Goal: Task Accomplishment & Management: Manage account settings

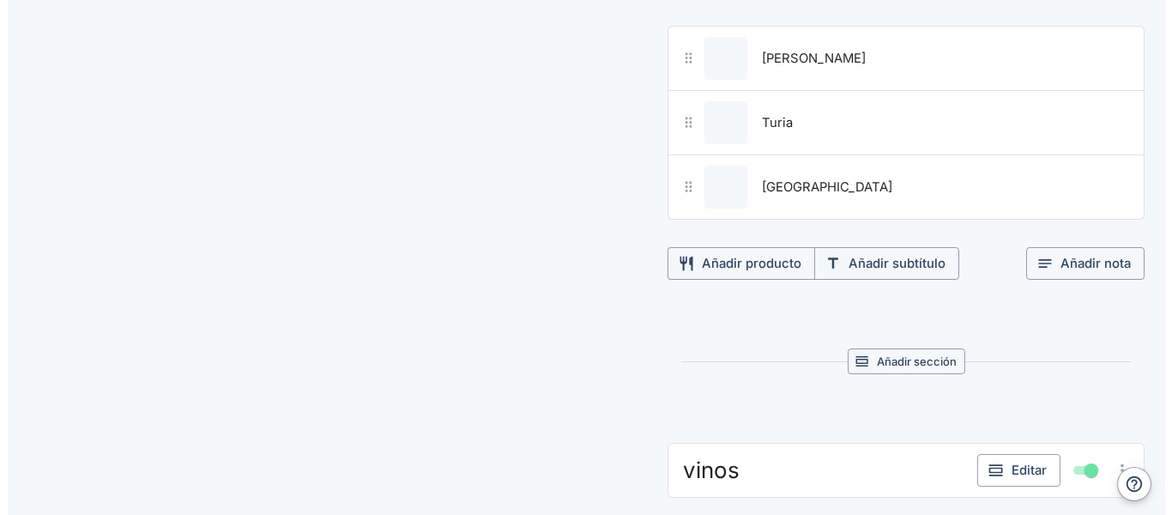
scroll to position [1472, 0]
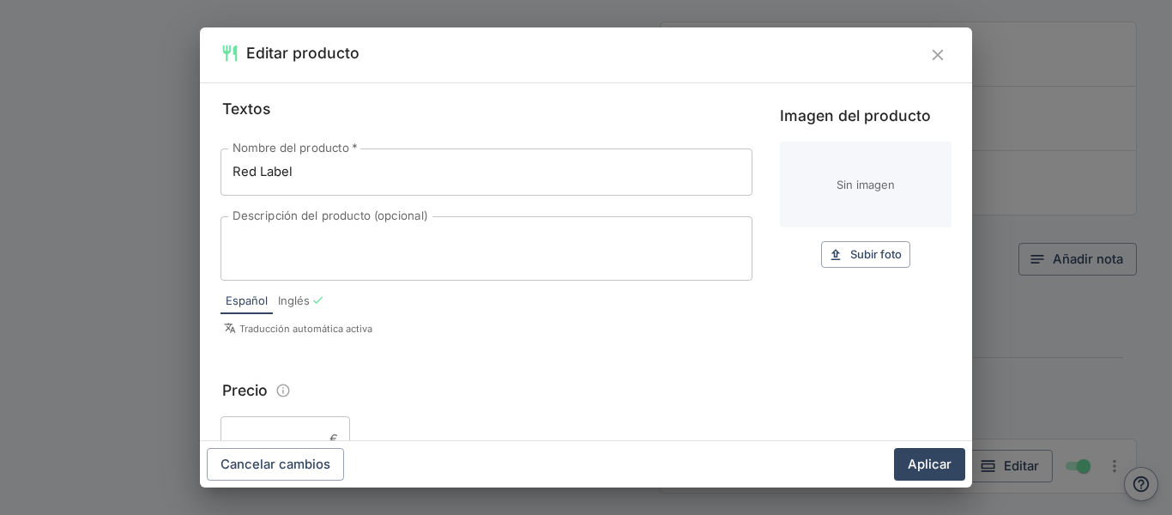
click at [854, 270] on div "Imagen del producto Sin imagen Subir foto Subir" at bounding box center [866, 223] width 172 height 253
click at [850, 258] on span "Subir foto" at bounding box center [875, 255] width 51 height 20
type input "C:\fakepath\red.jpg"
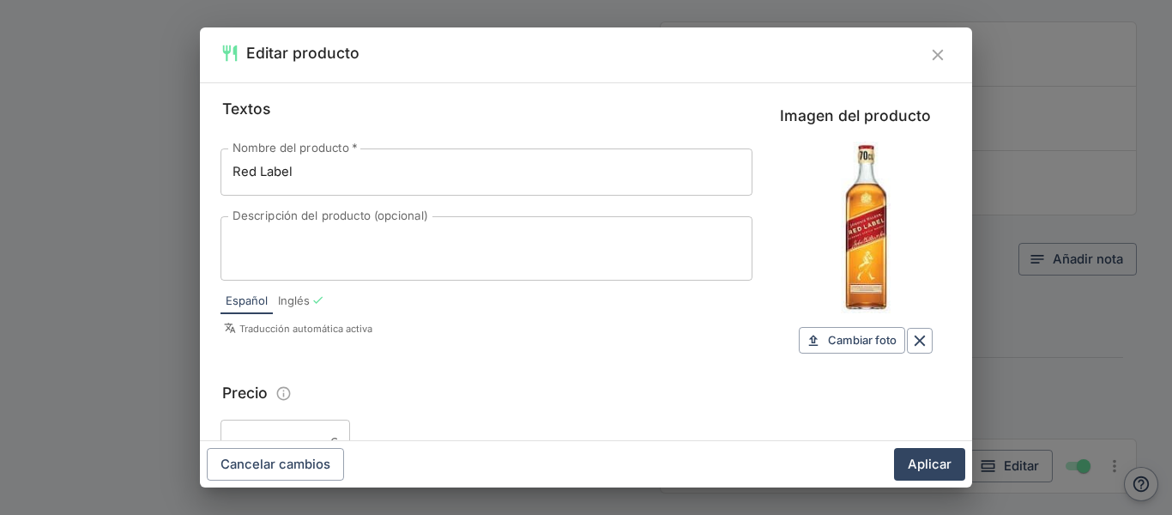
click at [277, 431] on input "Precio" at bounding box center [271, 443] width 102 height 46
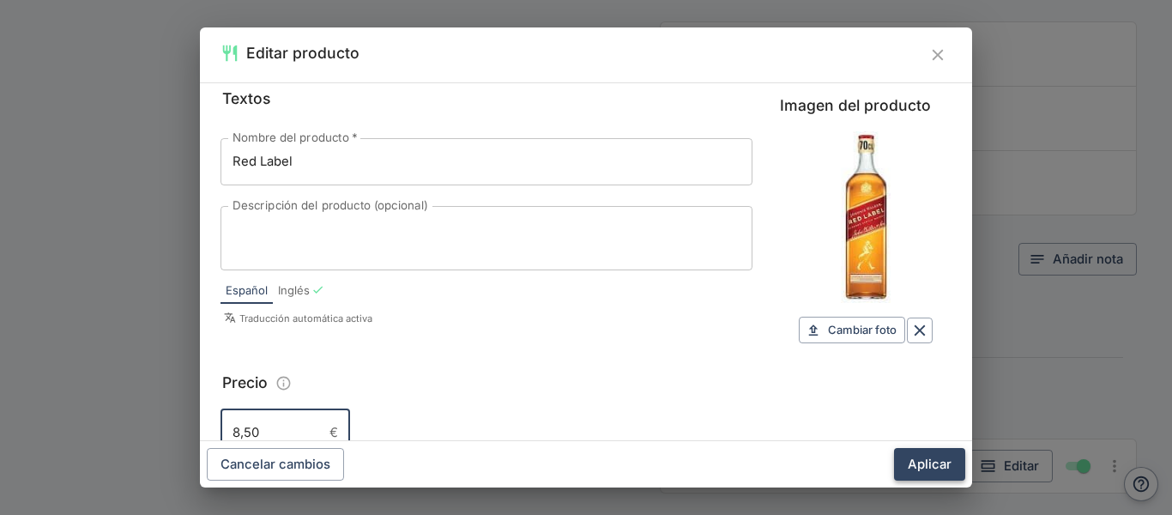
type input "8,50"
click at [924, 456] on button "Aplicar" at bounding box center [929, 464] width 71 height 33
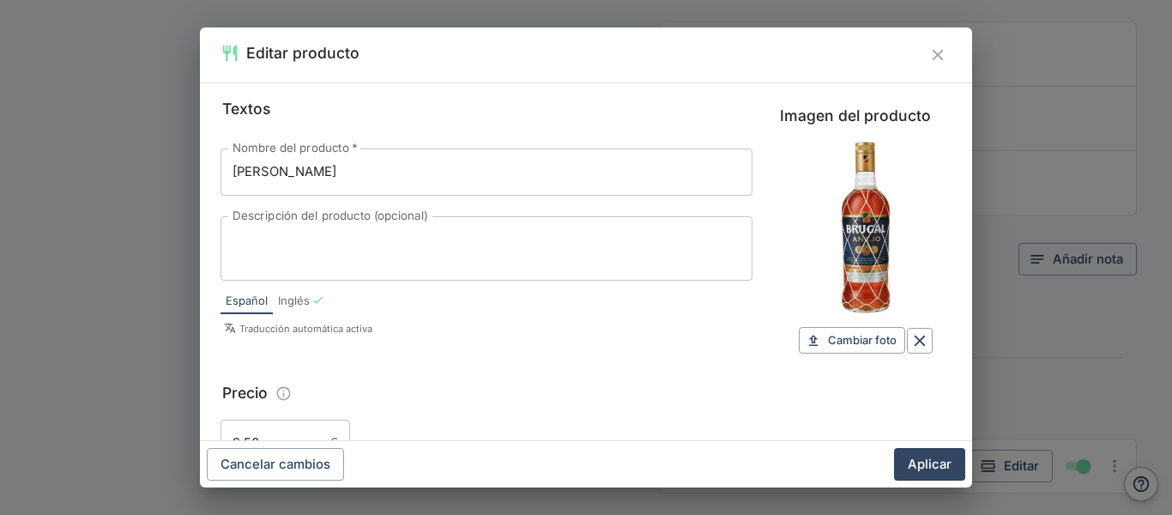
click at [240, 434] on input "9,50" at bounding box center [271, 443] width 102 height 46
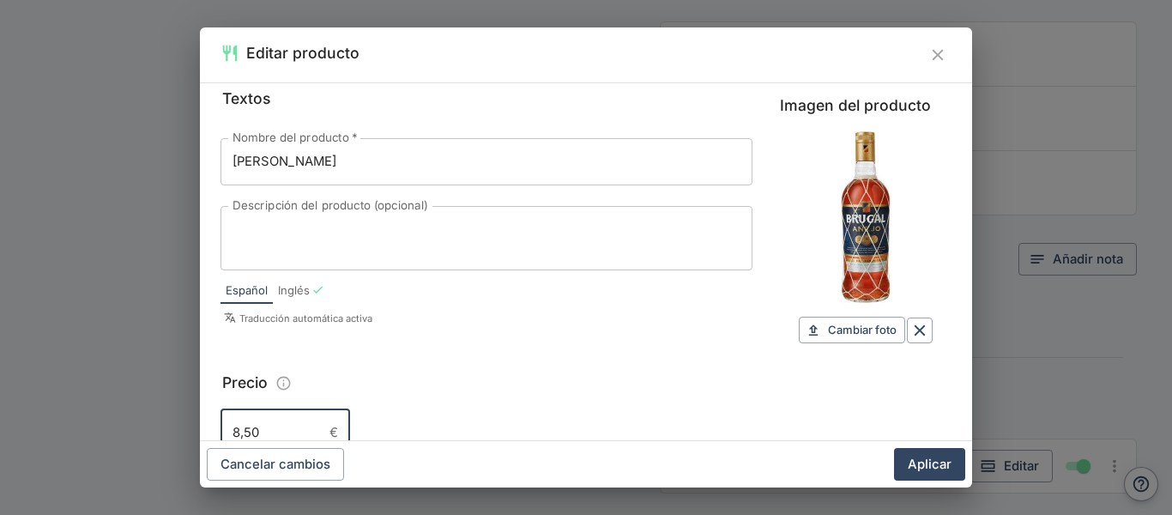
type input "8,50"
click at [894, 448] on button "Aplicar" at bounding box center [929, 464] width 71 height 33
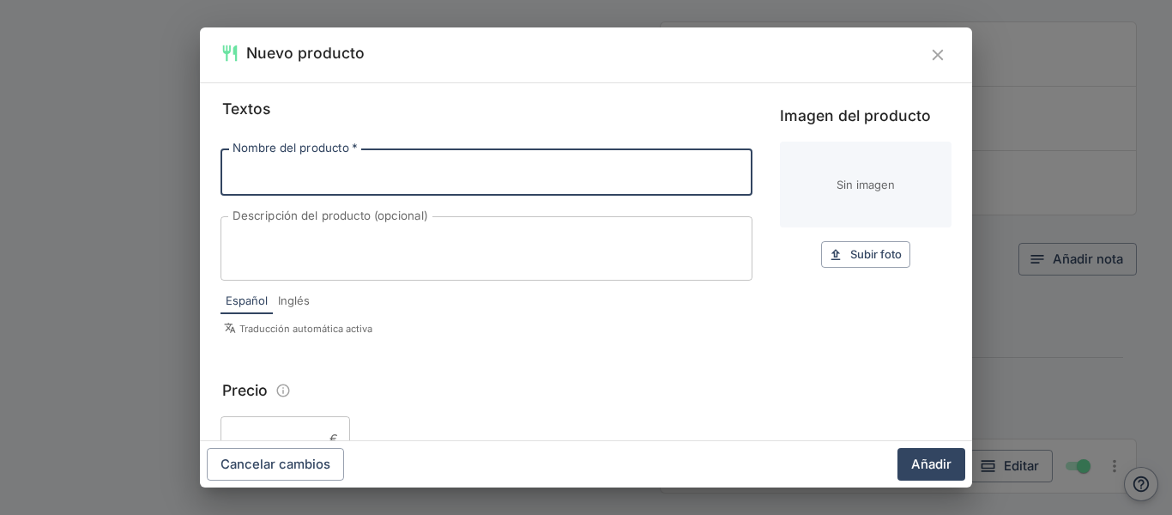
click at [451, 177] on input "Nombre del producto   *" at bounding box center [486, 171] width 532 height 46
type input "m"
type input "Macallan red collection"
click at [850, 259] on span "Subir foto" at bounding box center [875, 255] width 51 height 20
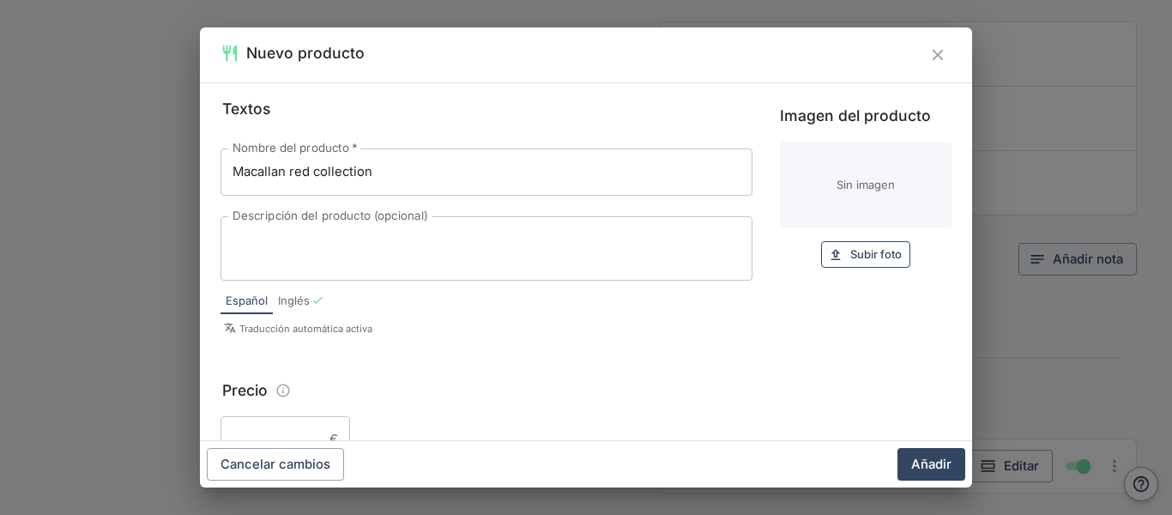
type input "C:\fakepath\macallan.jpg"
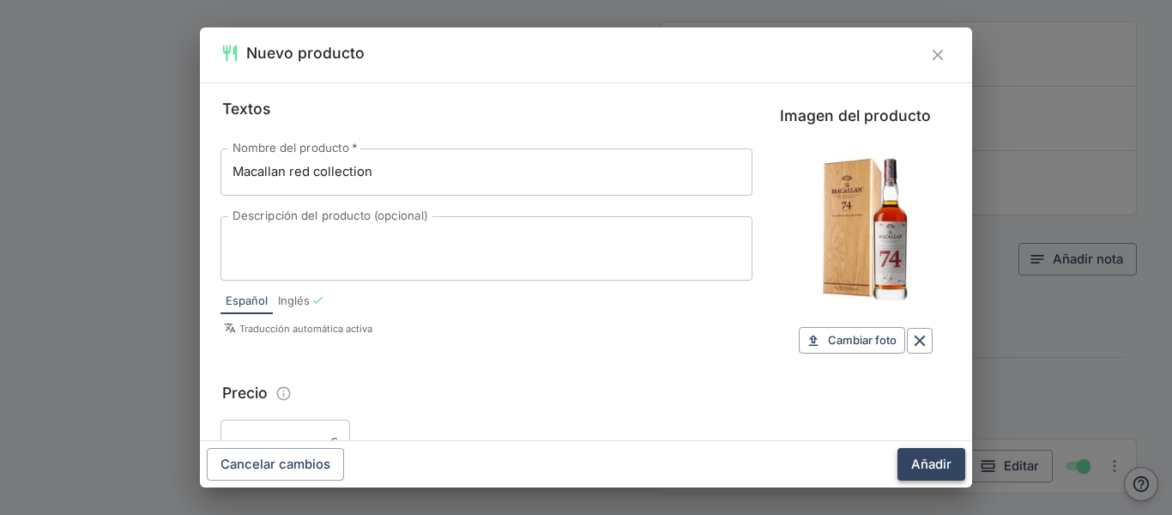
click at [935, 457] on button "Añadir" at bounding box center [931, 464] width 68 height 33
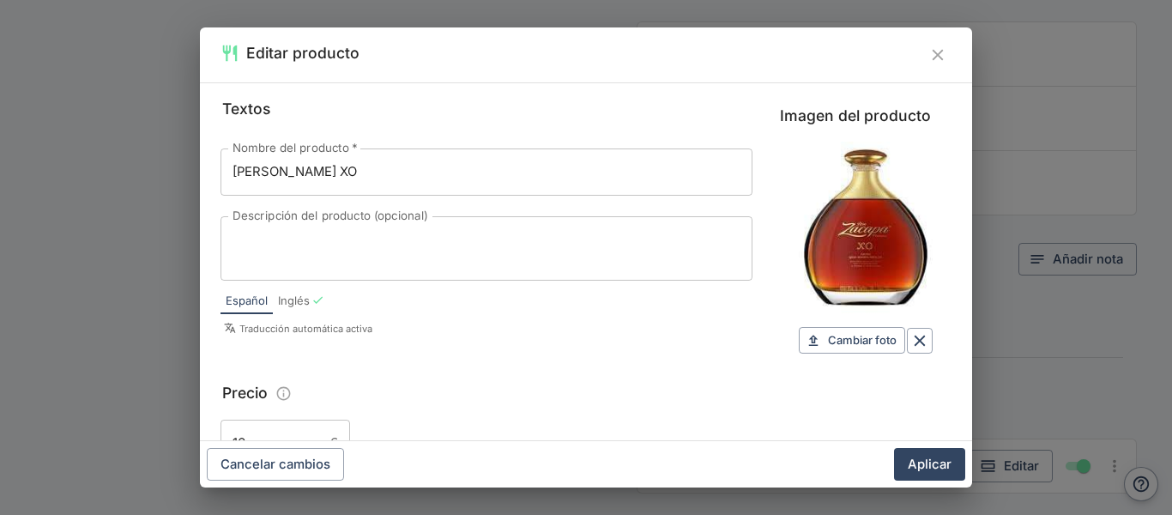
click at [299, 444] on div "Cancelar cambios Aplicar" at bounding box center [586, 464] width 772 height 46
click at [296, 432] on input "16" at bounding box center [271, 443] width 102 height 46
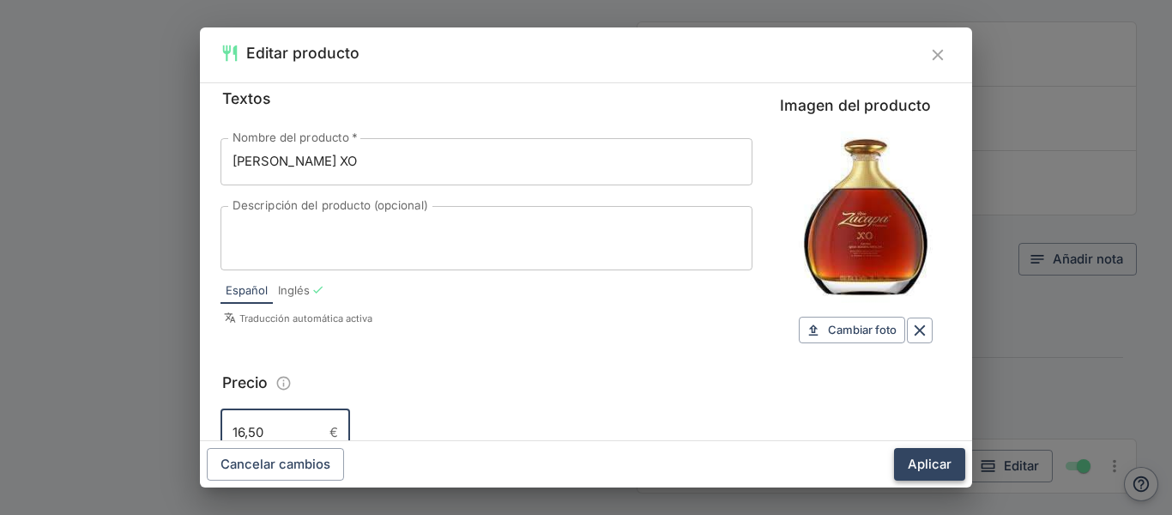
type input "16,50"
click at [925, 457] on button "Aplicar" at bounding box center [929, 464] width 71 height 33
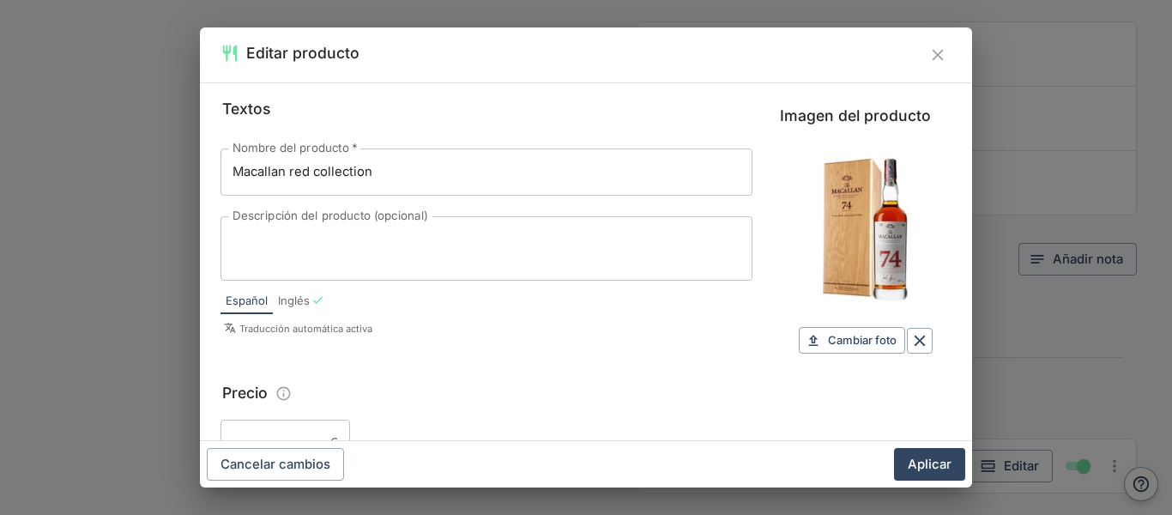
click at [264, 425] on input "Precio" at bounding box center [271, 443] width 102 height 46
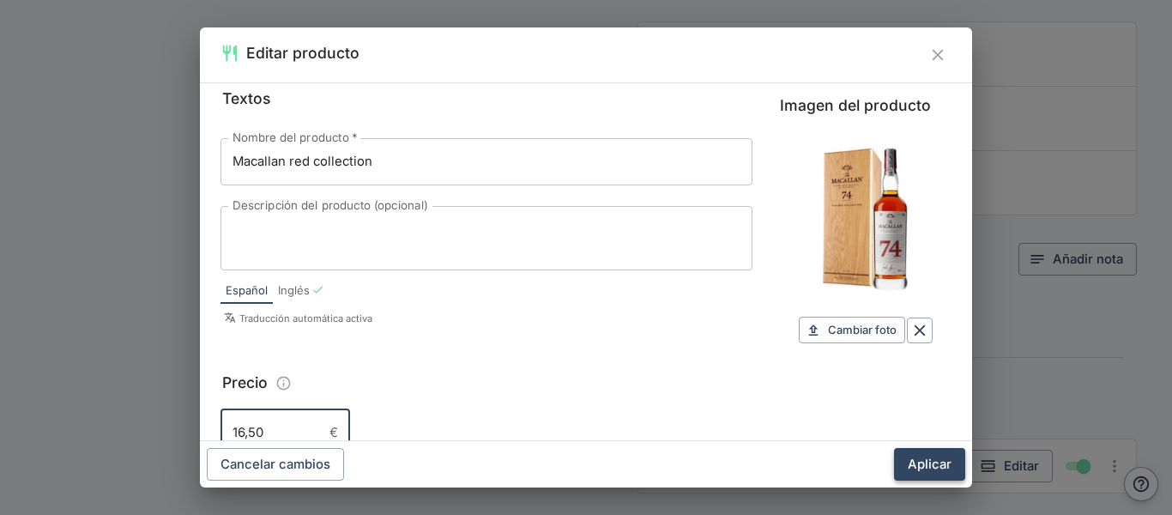
type input "16,50"
click at [941, 468] on button "Aplicar" at bounding box center [929, 464] width 71 height 33
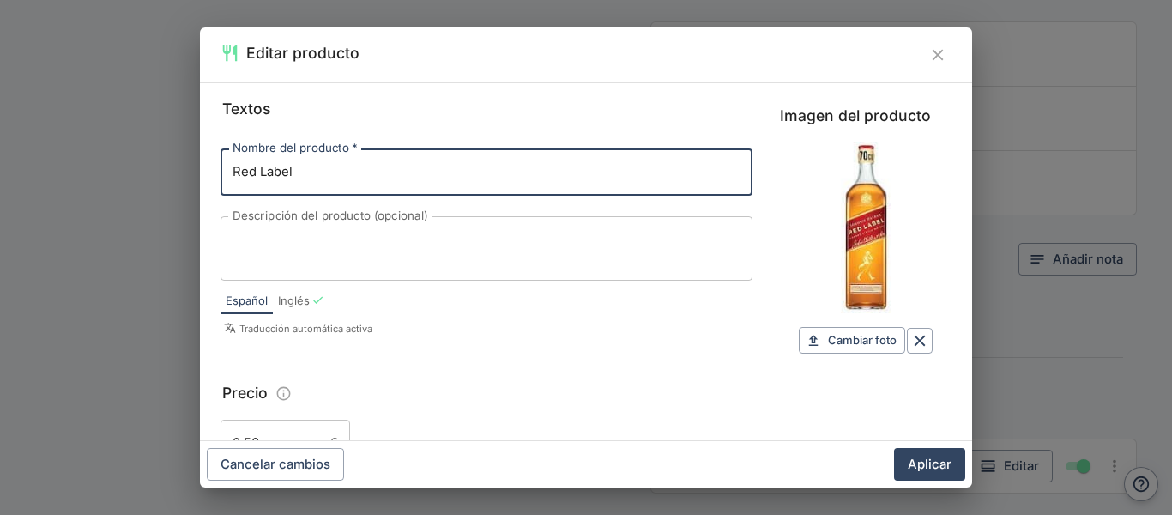
click at [257, 166] on input "Red Label" at bounding box center [486, 171] width 532 height 46
click at [225, 174] on input "black Label" at bounding box center [486, 171] width 532 height 46
type input "Double black Label"
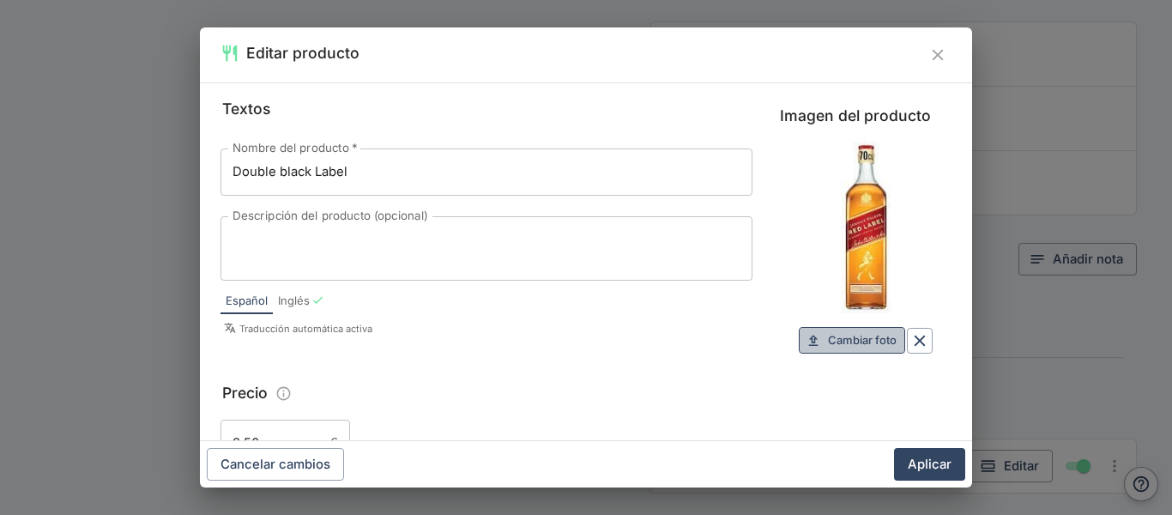
click at [854, 341] on span "Cambiar foto" at bounding box center [862, 340] width 69 height 20
type input "C:\fakepath\black.jpg"
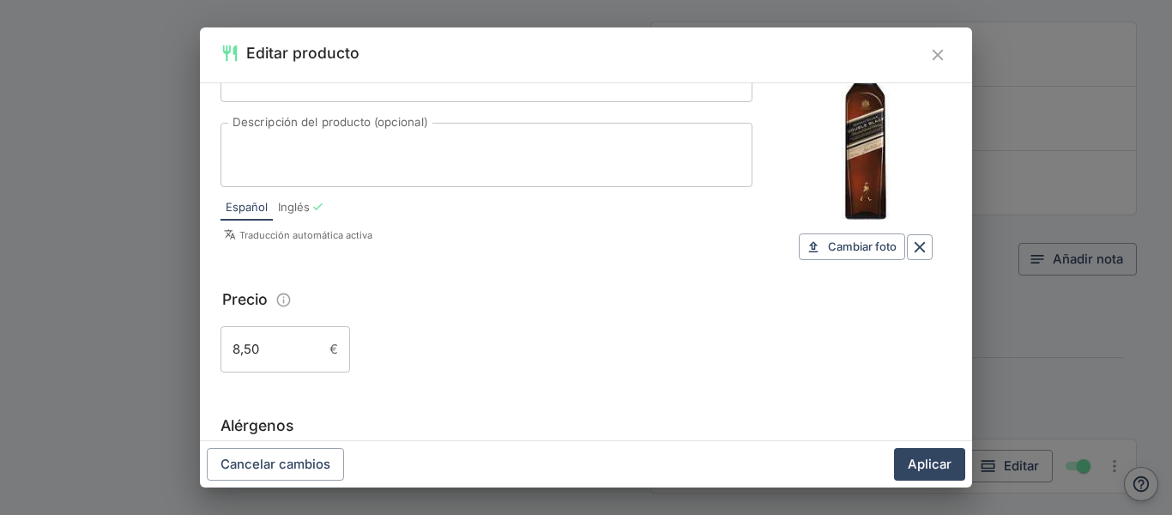
scroll to position [121, 0]
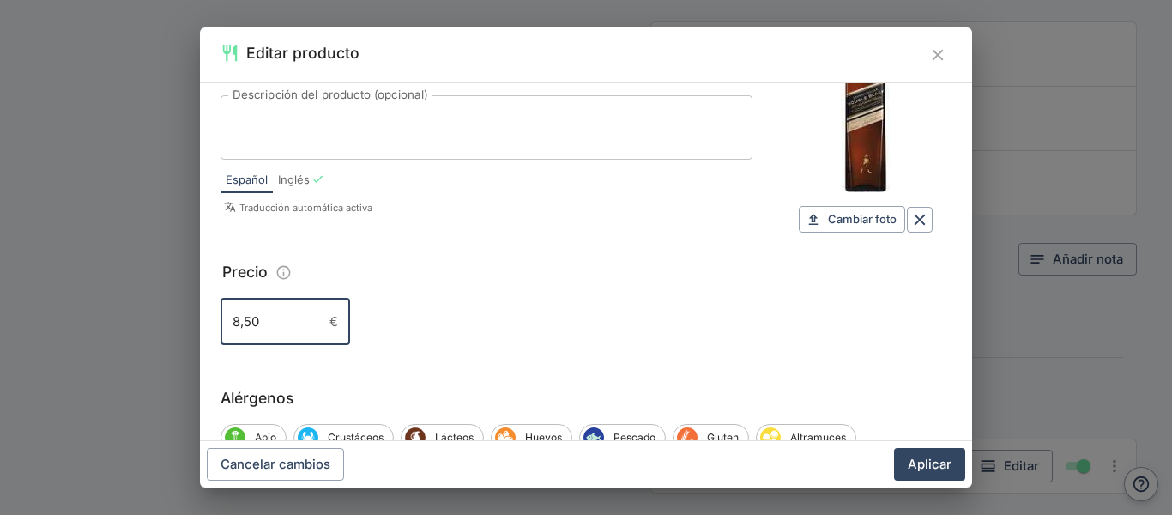
click at [239, 317] on input "8,50" at bounding box center [271, 322] width 102 height 46
type input "9,50"
click at [942, 474] on button "Aplicar" at bounding box center [929, 464] width 71 height 33
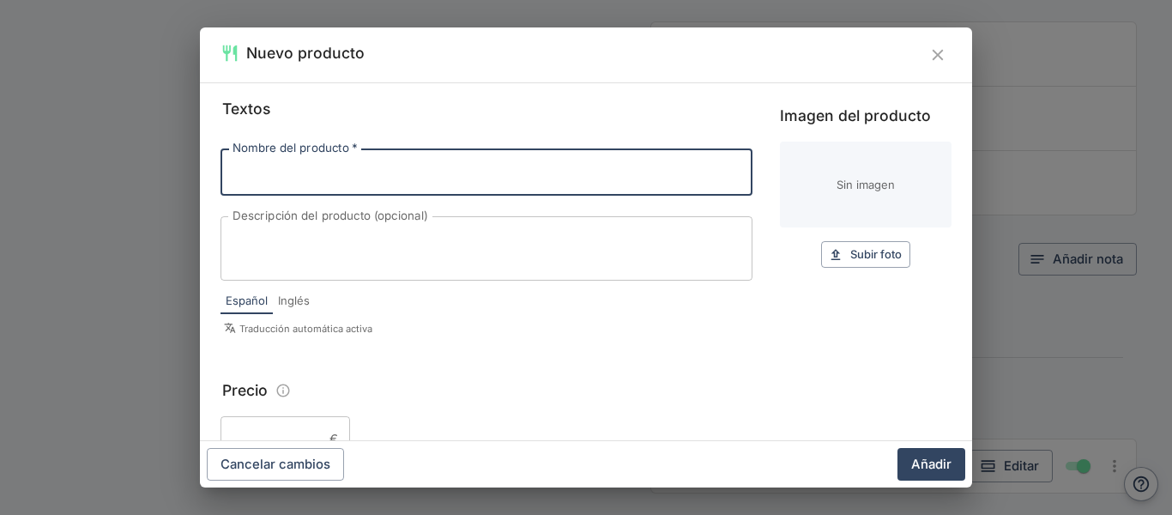
click at [335, 186] on input "Nombre del producto   *" at bounding box center [486, 171] width 532 height 46
click at [269, 154] on label "Nombre del producto   *" at bounding box center [294, 148] width 124 height 16
click at [269, 154] on input "Nombre del producto   *" at bounding box center [486, 171] width 532 height 46
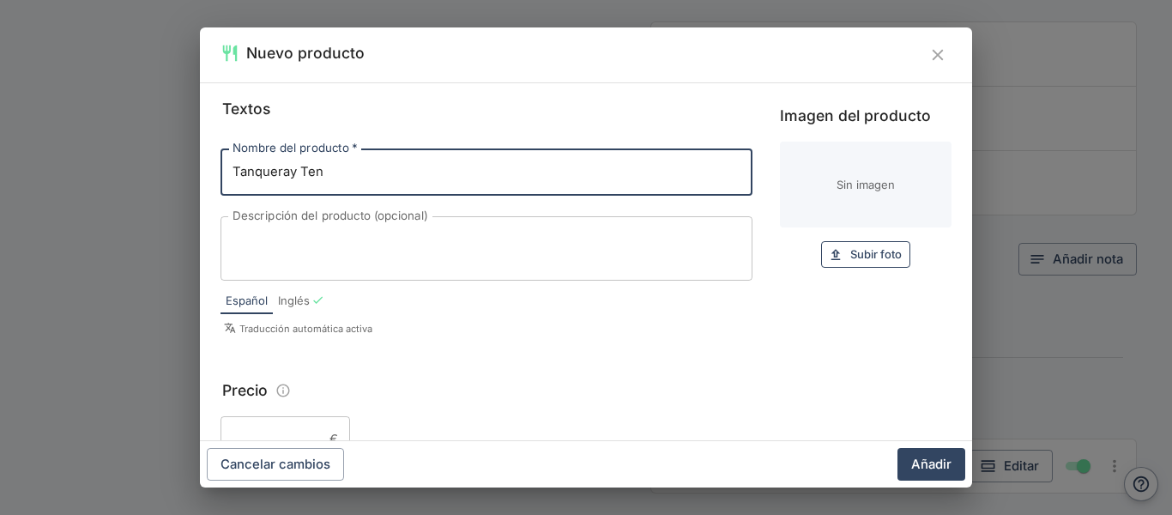
type input "Tanqueray Ten"
click at [860, 252] on span "Subir foto" at bounding box center [875, 255] width 51 height 20
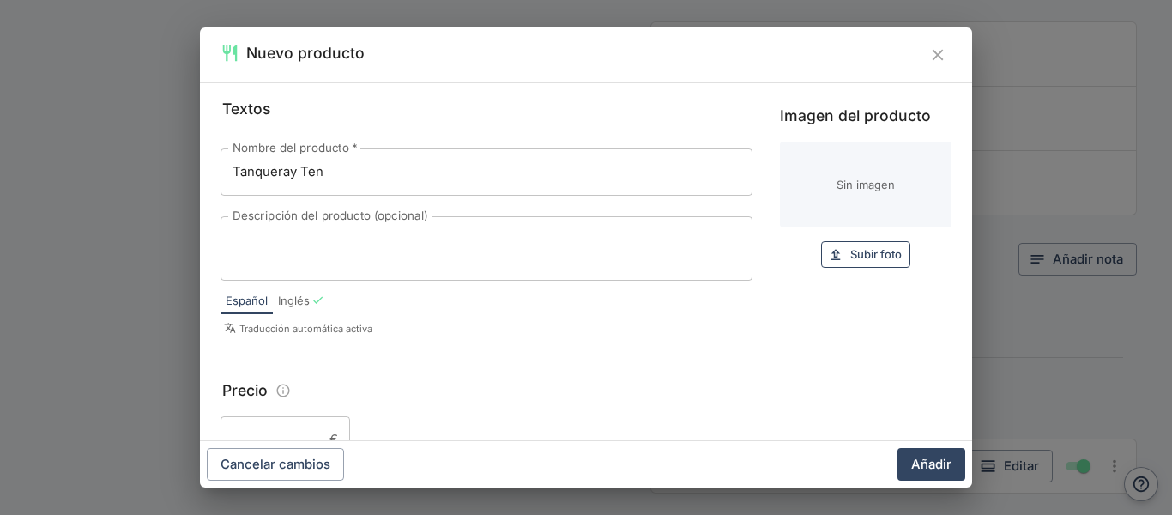
type input "C:\fakepath\tanque.webp"
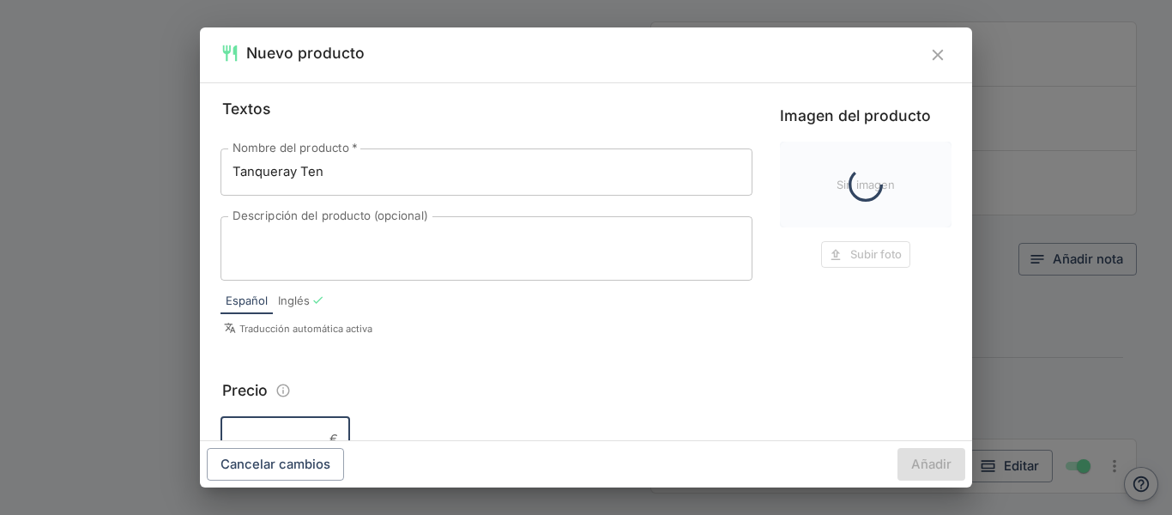
click at [295, 427] on input "Precio" at bounding box center [271, 439] width 102 height 46
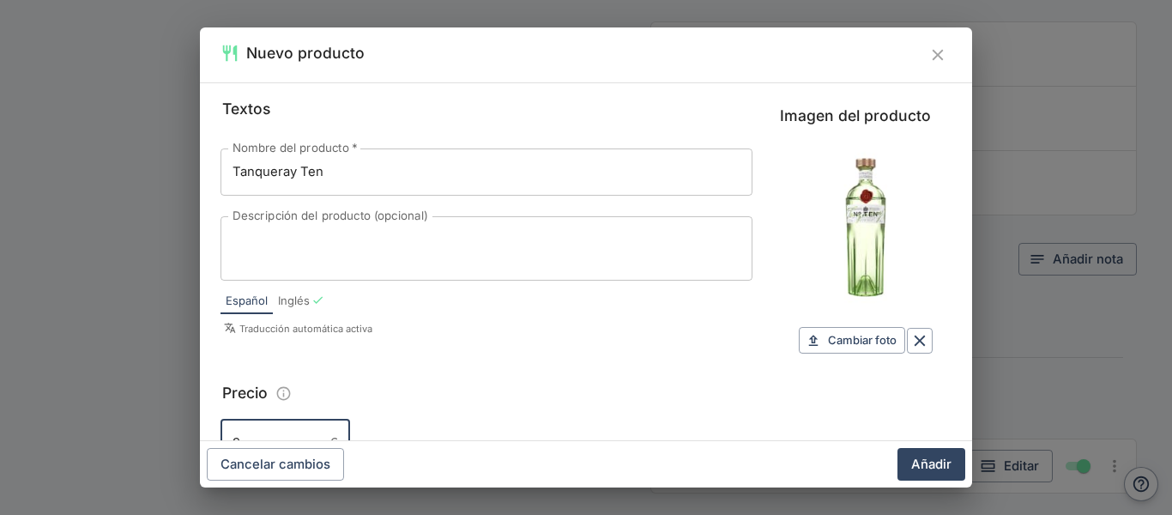
scroll to position [10, 0]
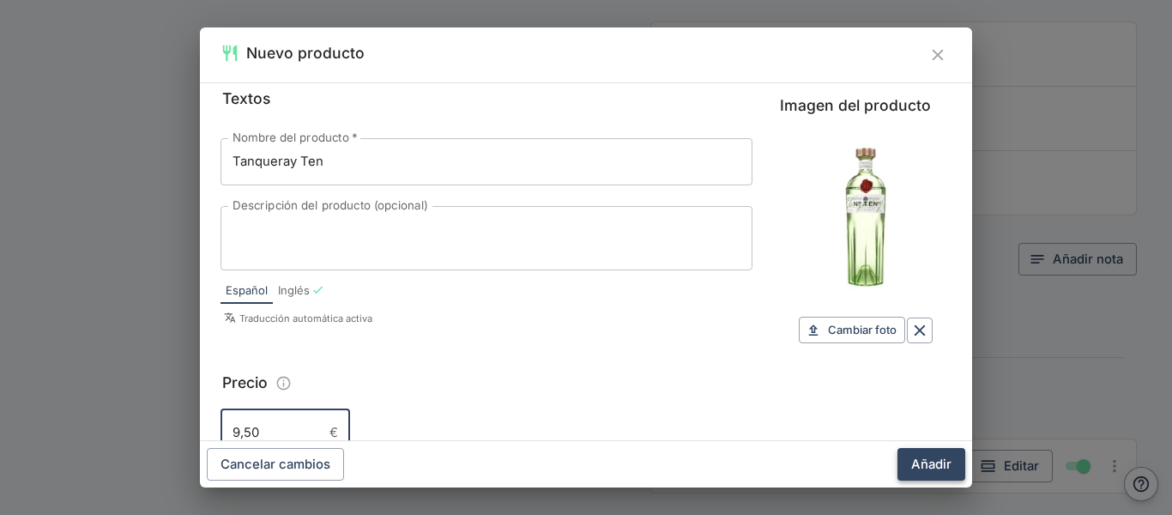
type input "9,50"
click at [931, 462] on button "Añadir" at bounding box center [931, 464] width 68 height 33
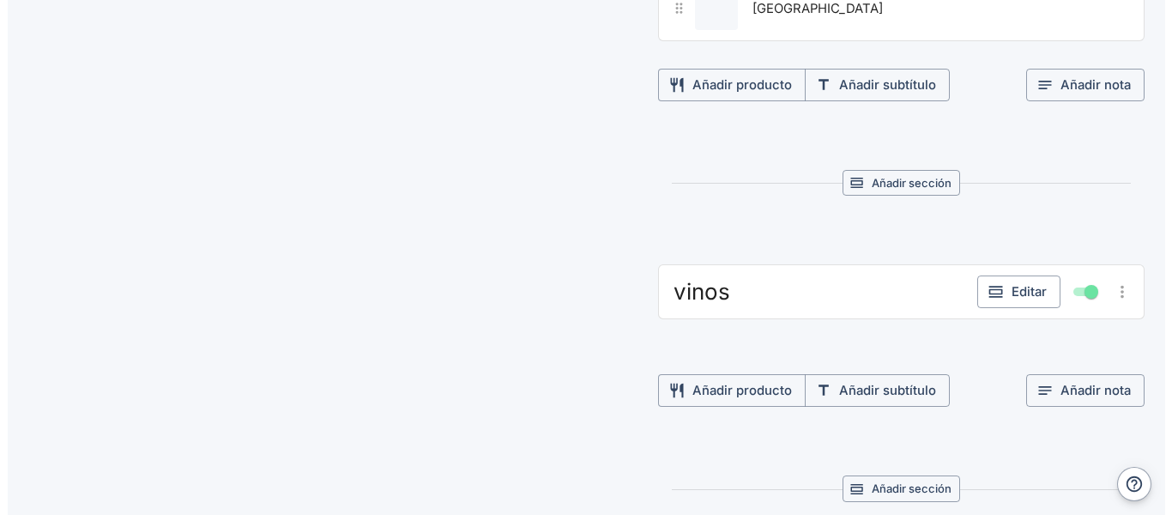
scroll to position [1642, 0]
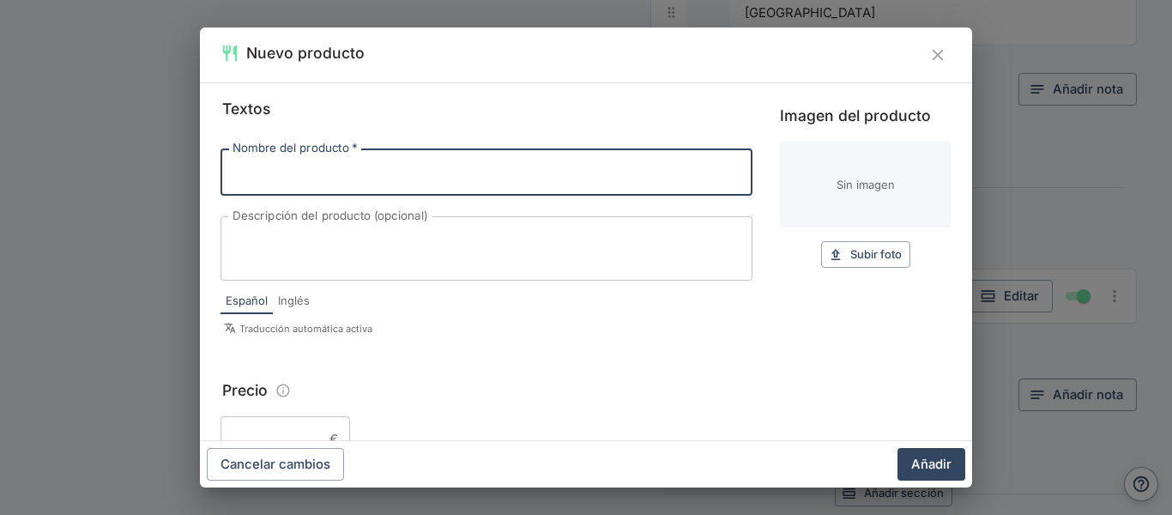
click at [340, 166] on input "Nombre del producto   *" at bounding box center [486, 171] width 532 height 46
click at [314, 175] on input "vodka grey groose blanco" at bounding box center [486, 171] width 532 height 46
type input "vodka grey goose blanco"
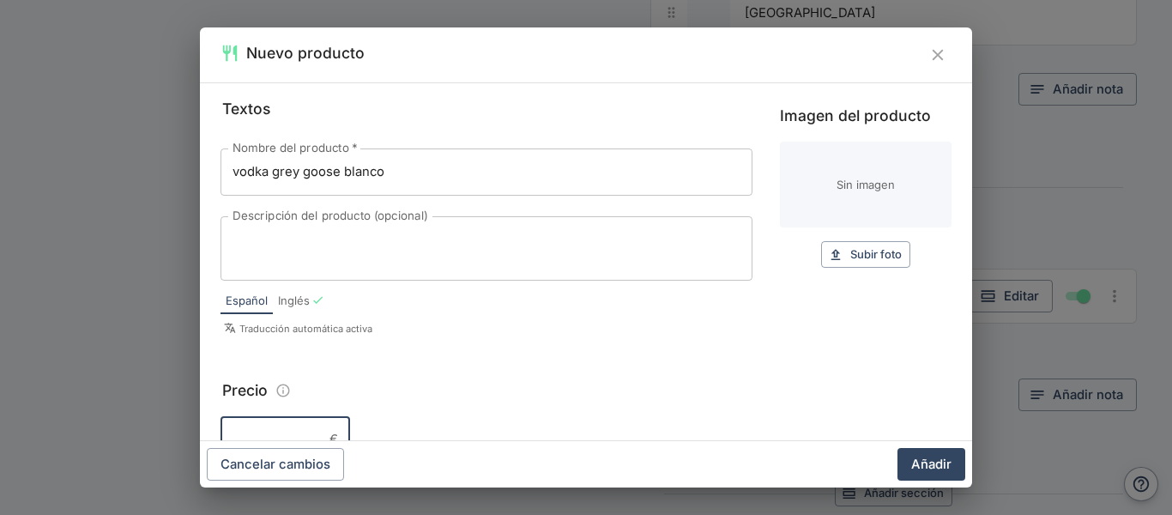
click at [282, 431] on input "Precio" at bounding box center [271, 439] width 102 height 46
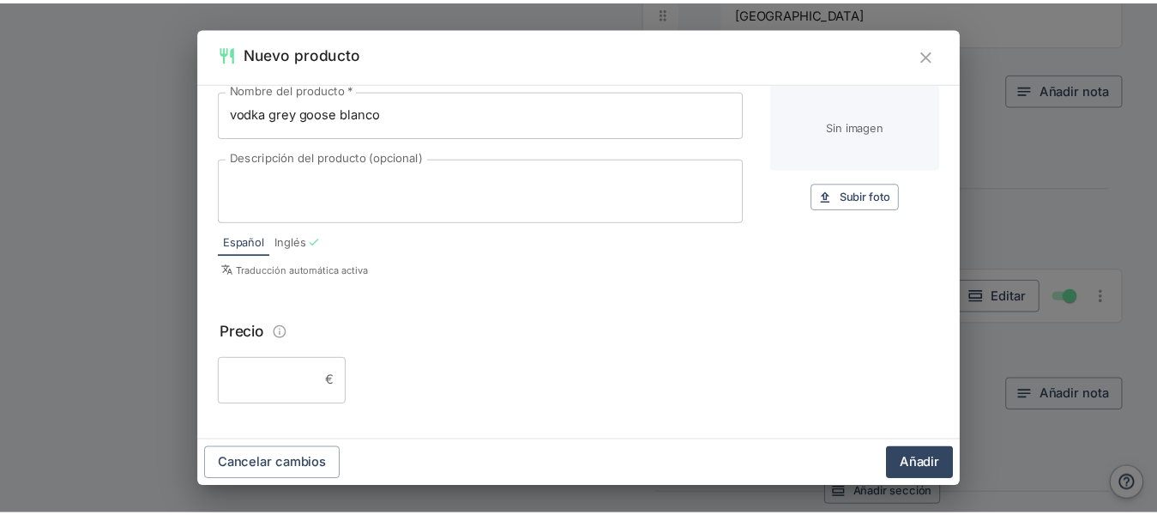
scroll to position [72, 0]
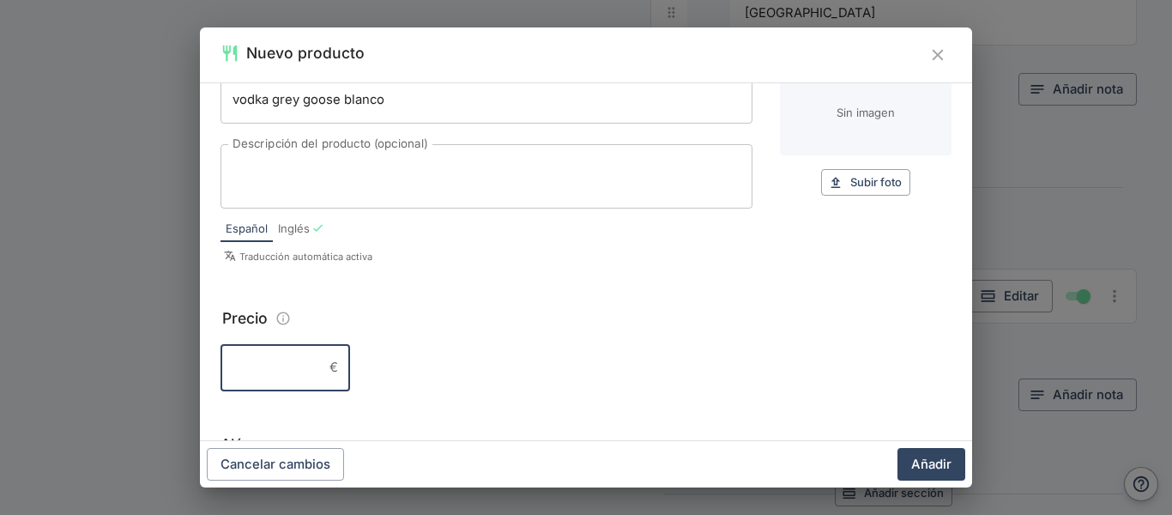
click at [282, 367] on input "Precio" at bounding box center [271, 367] width 102 height 46
type input "12,50"
click at [917, 456] on button "Añadir" at bounding box center [931, 464] width 68 height 33
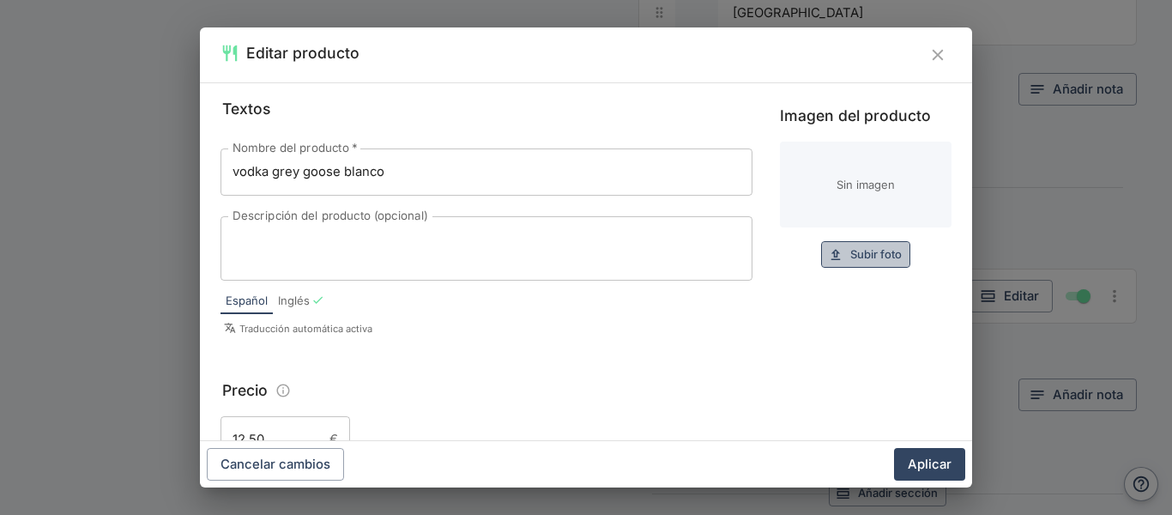
click at [850, 245] on span "Subir foto" at bounding box center [875, 255] width 51 height 20
type input "C:\fakepath\vodka.webp"
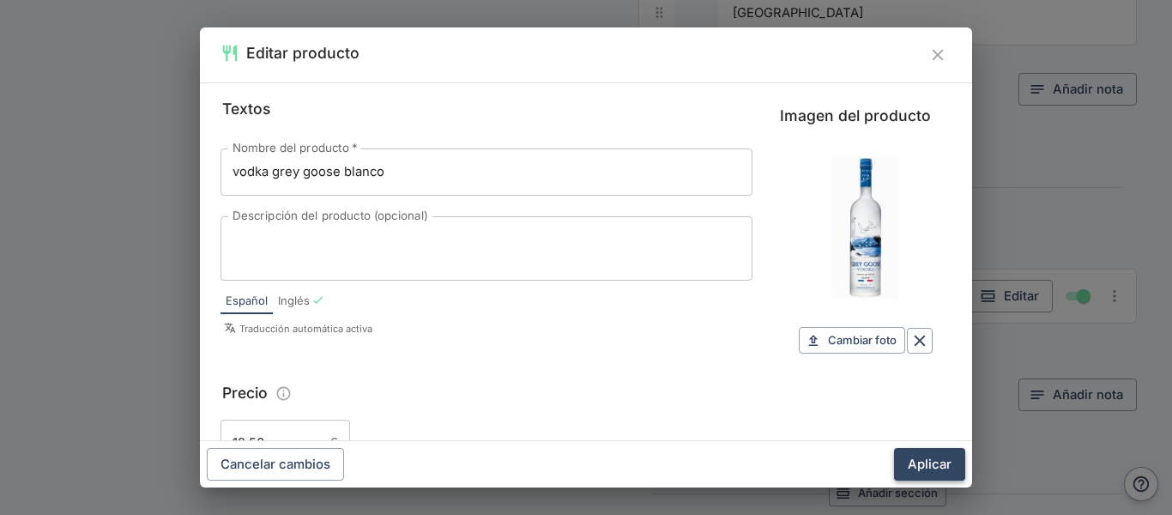
click at [940, 479] on button "Aplicar" at bounding box center [929, 464] width 71 height 33
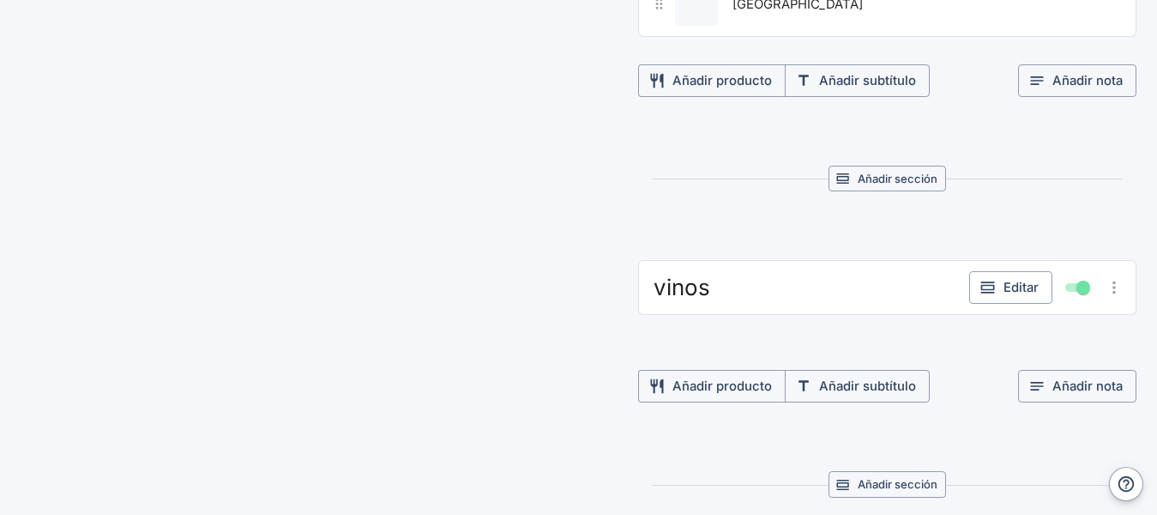
scroll to position [1659, 0]
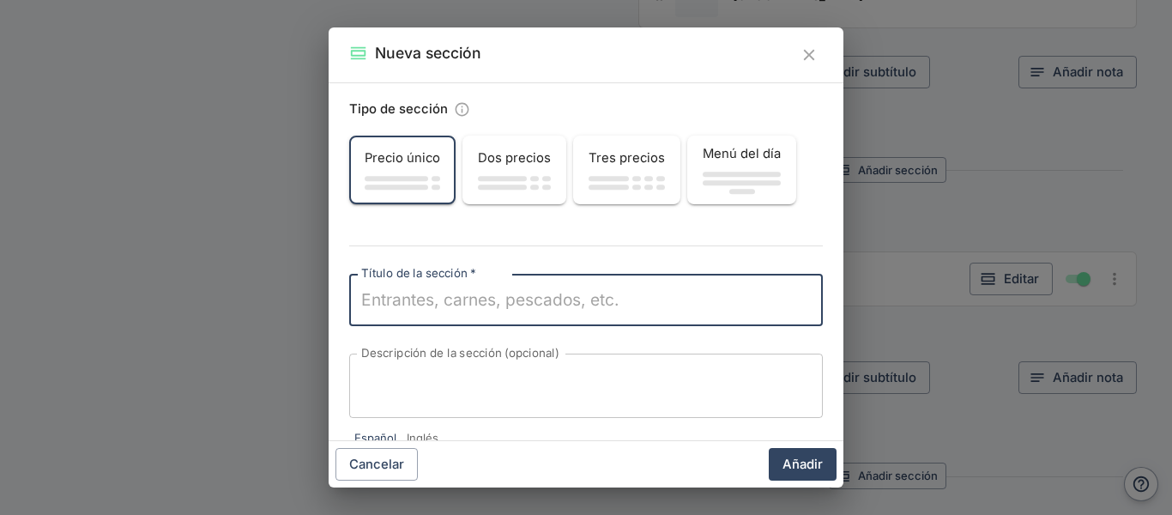
click at [518, 302] on textarea "Título de la sección   *" at bounding box center [586, 300] width 450 height 24
type textarea "Copas"
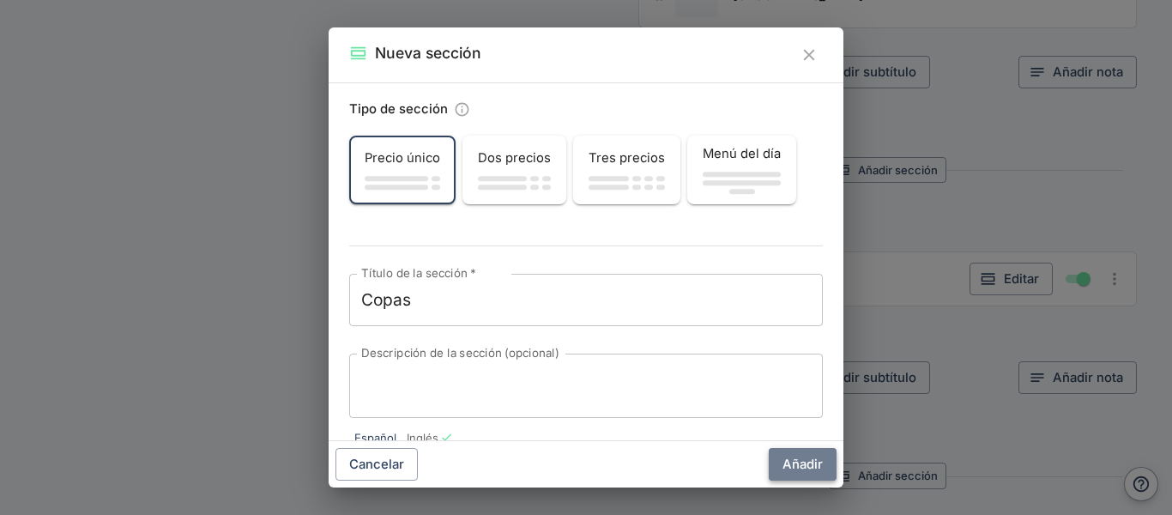
click at [789, 468] on button "Añadir" at bounding box center [803, 464] width 68 height 33
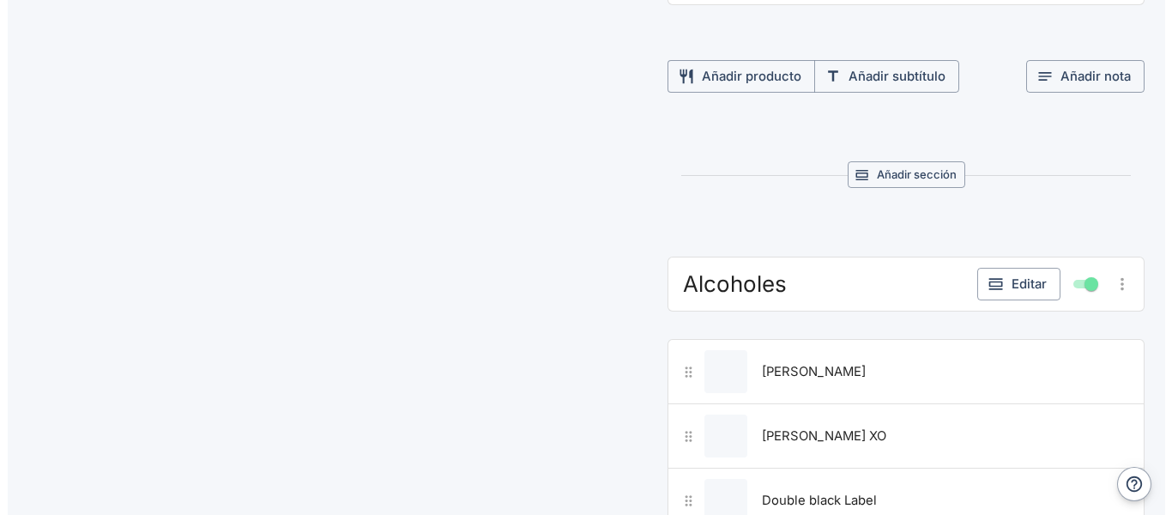
scroll to position [2125, 0]
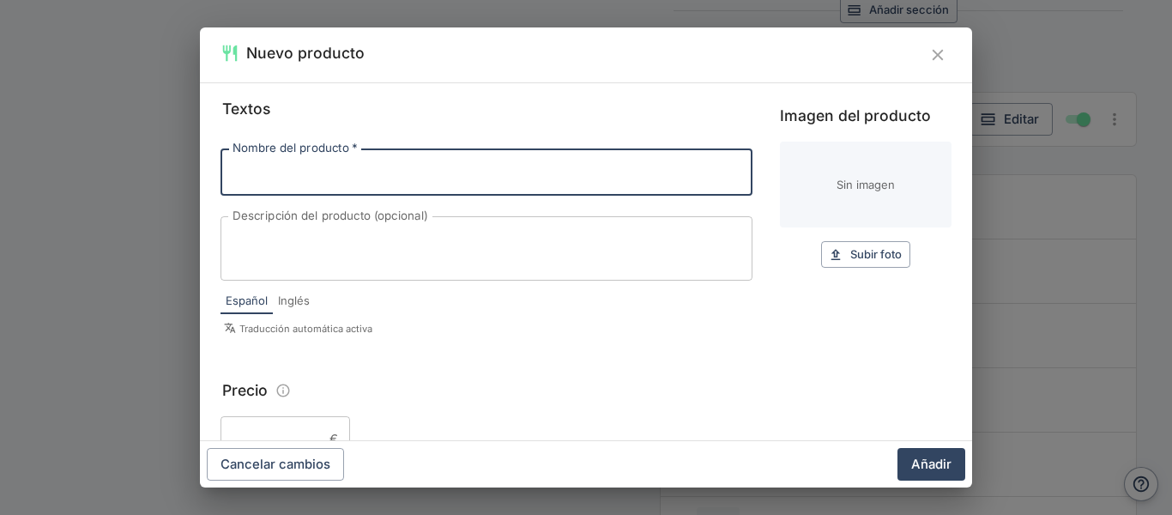
click at [332, 168] on input "Nombre del producto   *" at bounding box center [486, 171] width 532 height 46
click at [242, 172] on input "pacharan" at bounding box center [486, 171] width 532 height 46
type input "Pacharan"
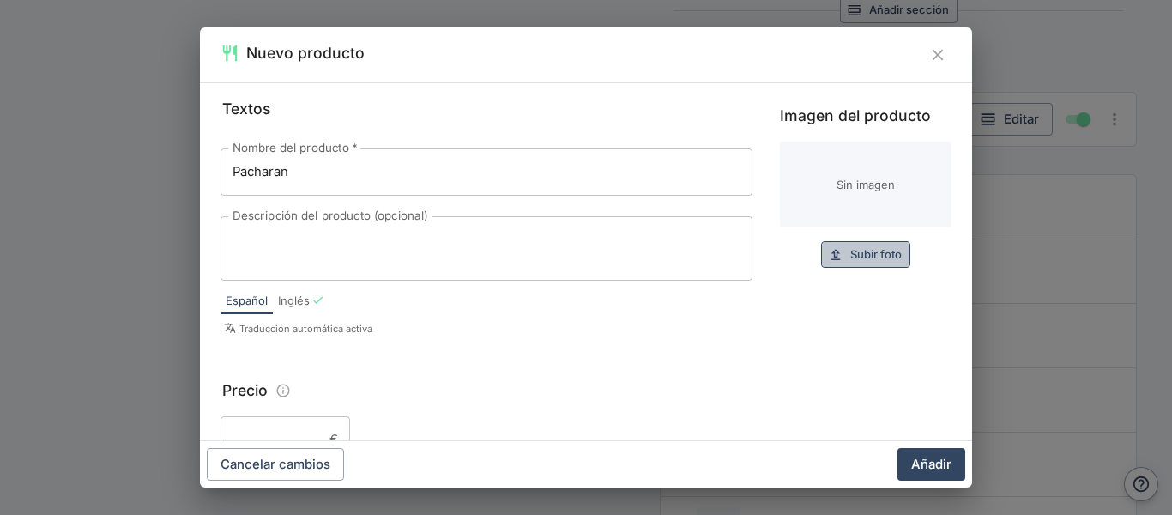
click at [850, 246] on span "Subir foto" at bounding box center [875, 255] width 51 height 20
type input "C:\fakepath\baines_oro.jpg"
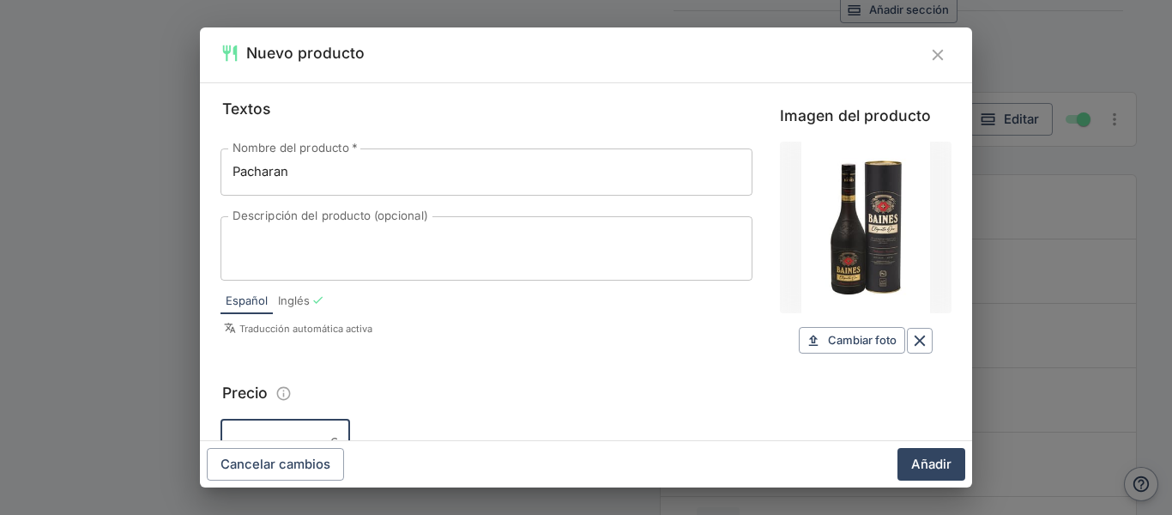
click at [278, 438] on input "Precio" at bounding box center [271, 443] width 102 height 46
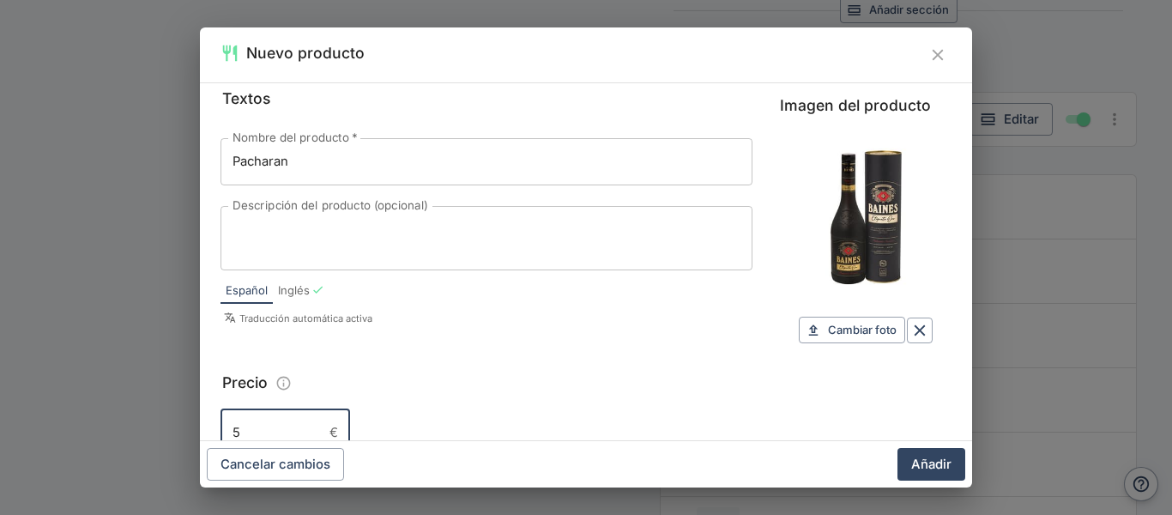
type input "5"
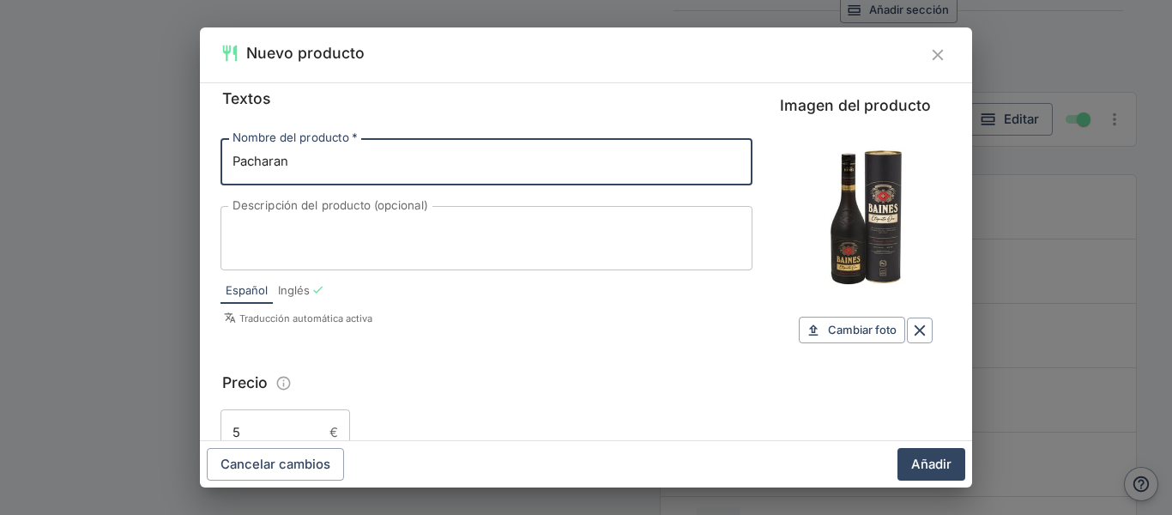
click at [477, 163] on input "Pacharan" at bounding box center [486, 161] width 532 height 46
type input "Pacharan [PERSON_NAME] oro"
click at [920, 462] on button "Añadir" at bounding box center [931, 464] width 68 height 33
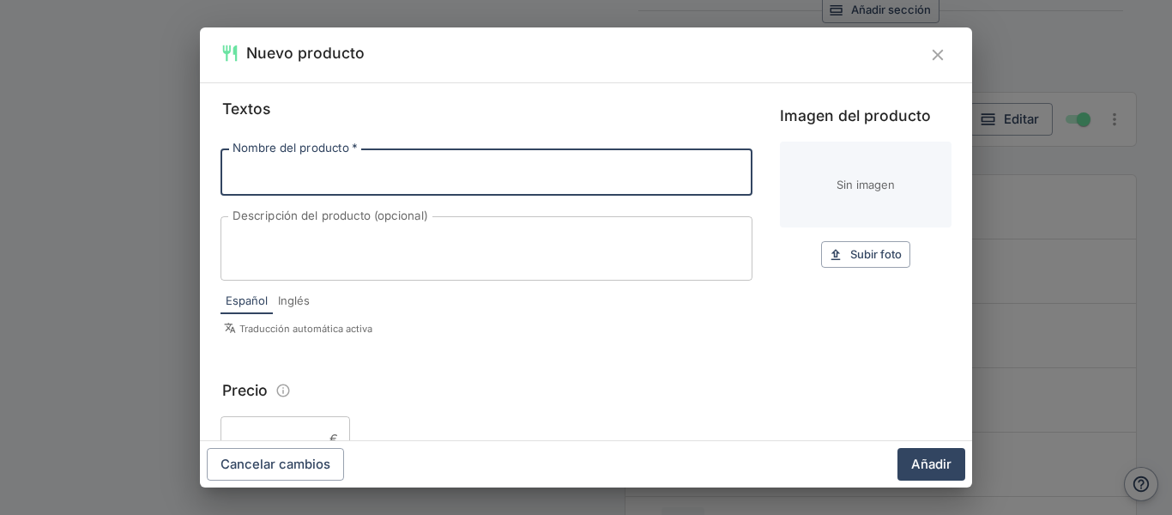
paste input "Orujo de [GEOGRAPHIC_DATA] Envejecido Fillaboa"
type input "Orujo de [GEOGRAPHIC_DATA] Envejecido Fillaboa"
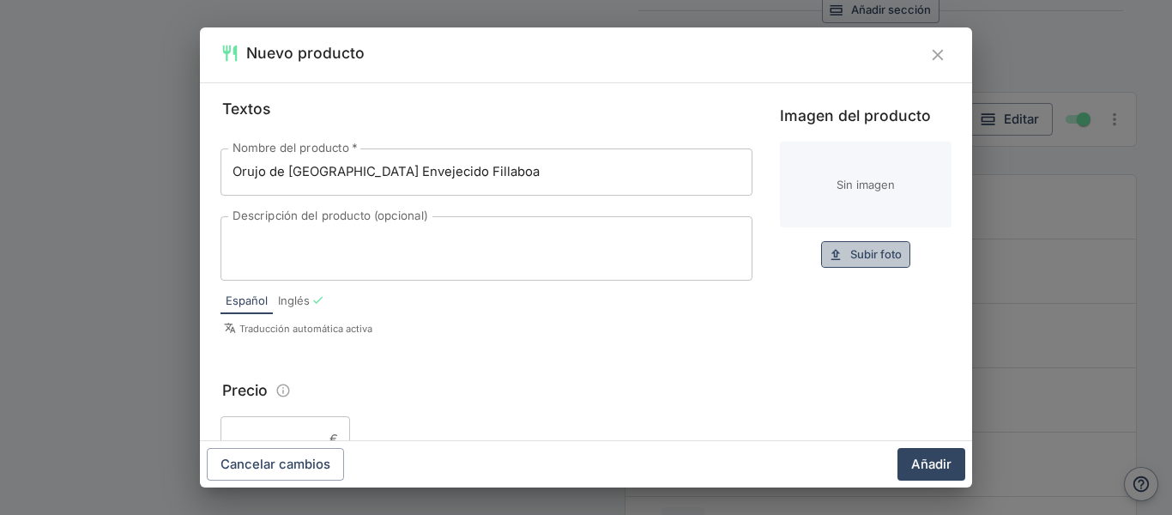
click at [850, 245] on span "Subir foto" at bounding box center [875, 255] width 51 height 20
type input "C:\fakepath\orujo-de-[GEOGRAPHIC_DATA]-envejecido-fillaboa.jpg"
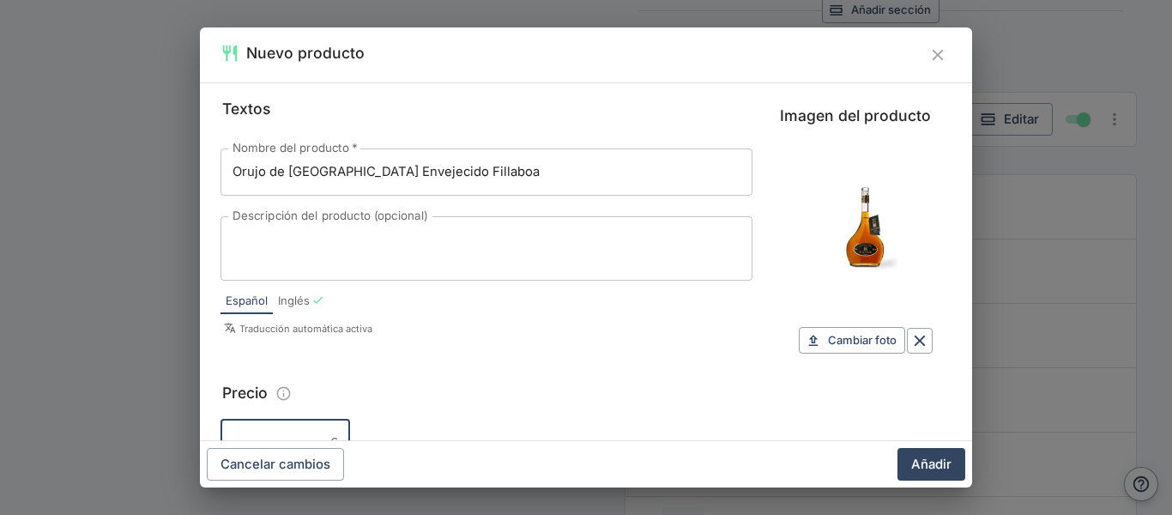
click at [310, 436] on input "Precio" at bounding box center [271, 443] width 102 height 46
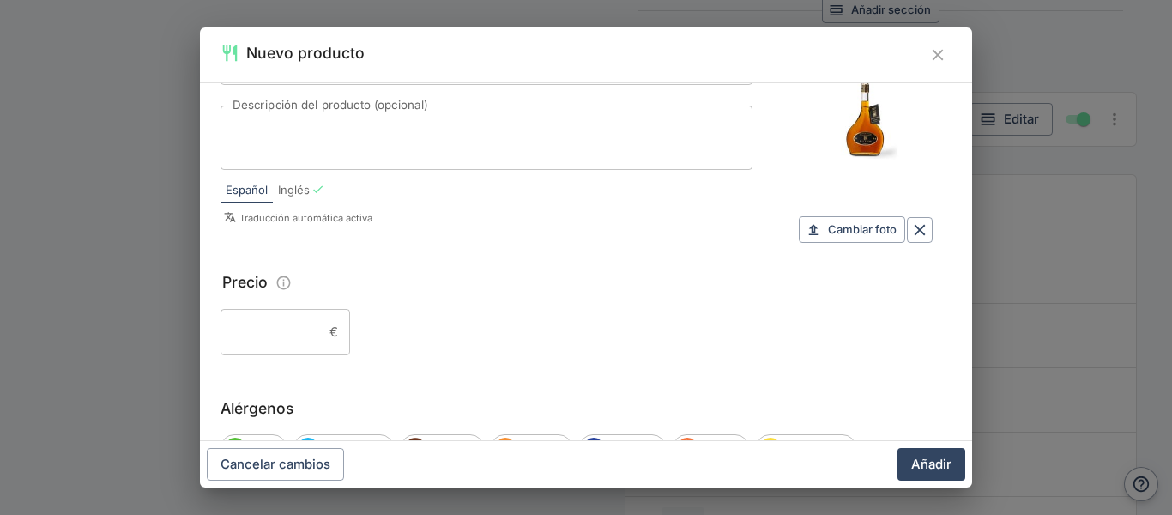
scroll to position [116, 0]
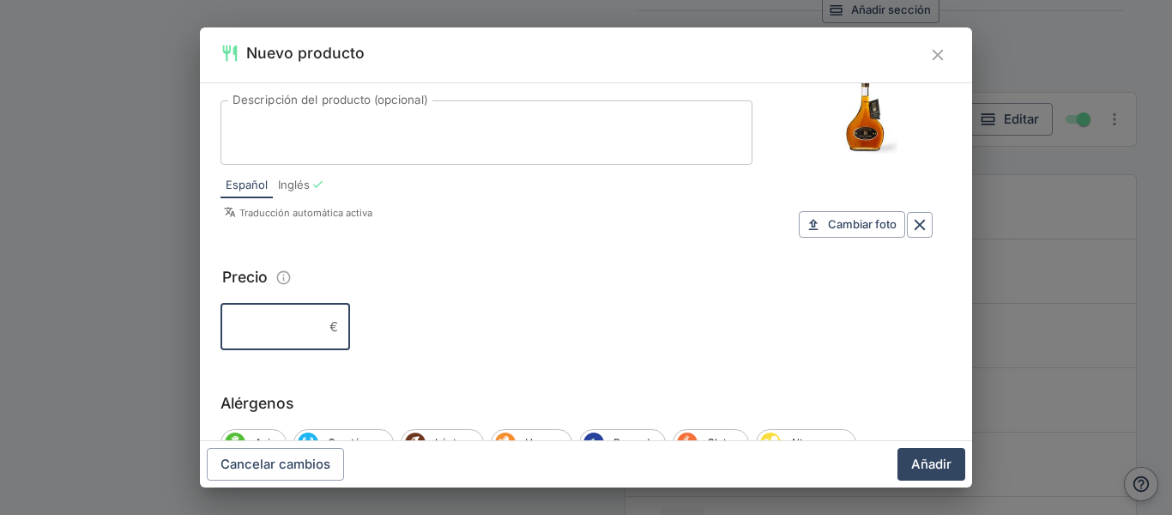
click at [296, 323] on input "Precio" at bounding box center [271, 327] width 102 height 46
type input "6,50"
click at [921, 456] on button "Añadir" at bounding box center [931, 464] width 68 height 33
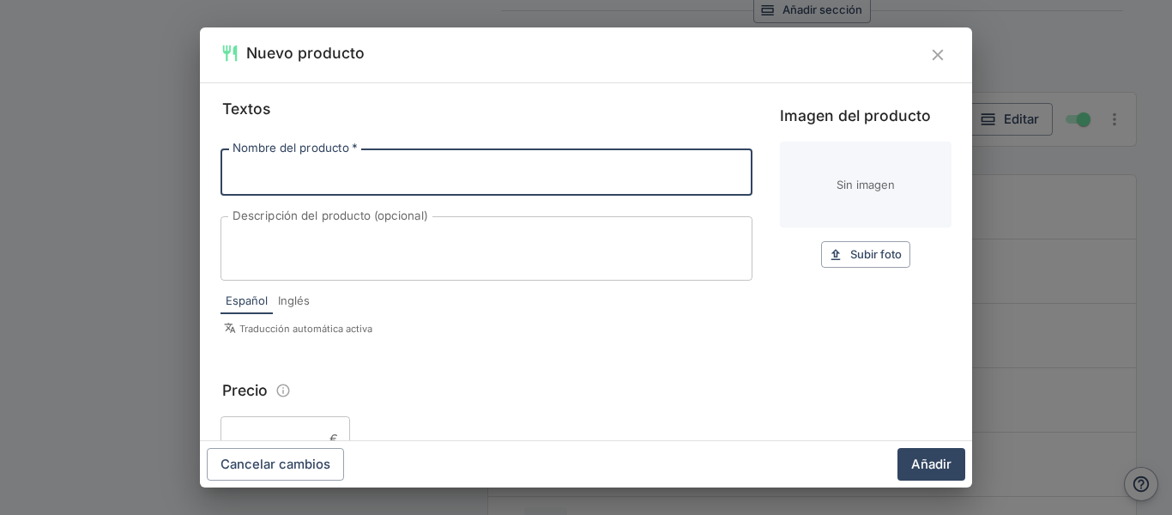
paste input "Licor de Hierbas [PERSON_NAME]"
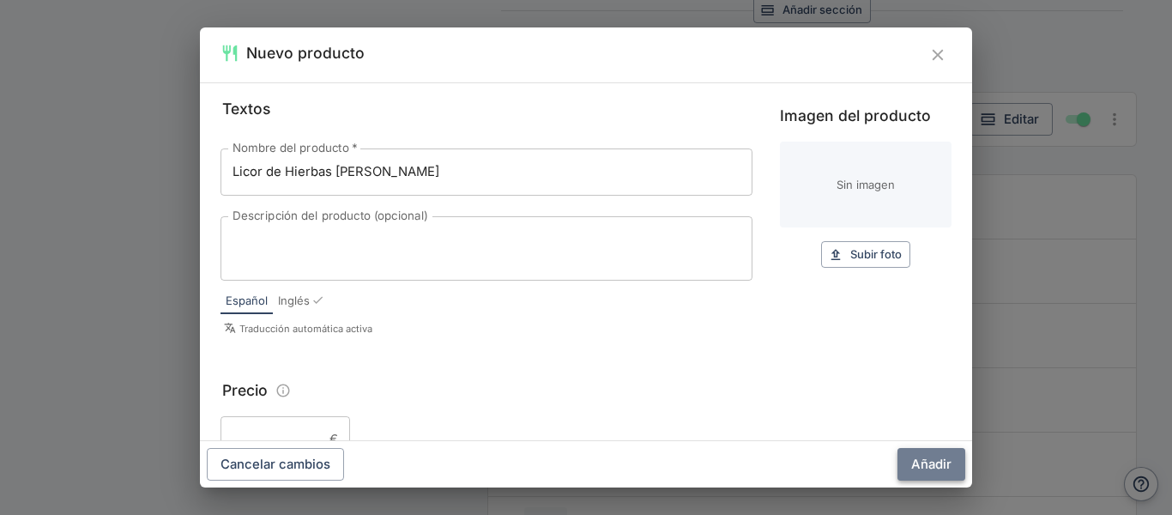
click at [933, 455] on button "Añadir" at bounding box center [931, 464] width 68 height 33
type input "Licor de Hierbas [PERSON_NAME]"
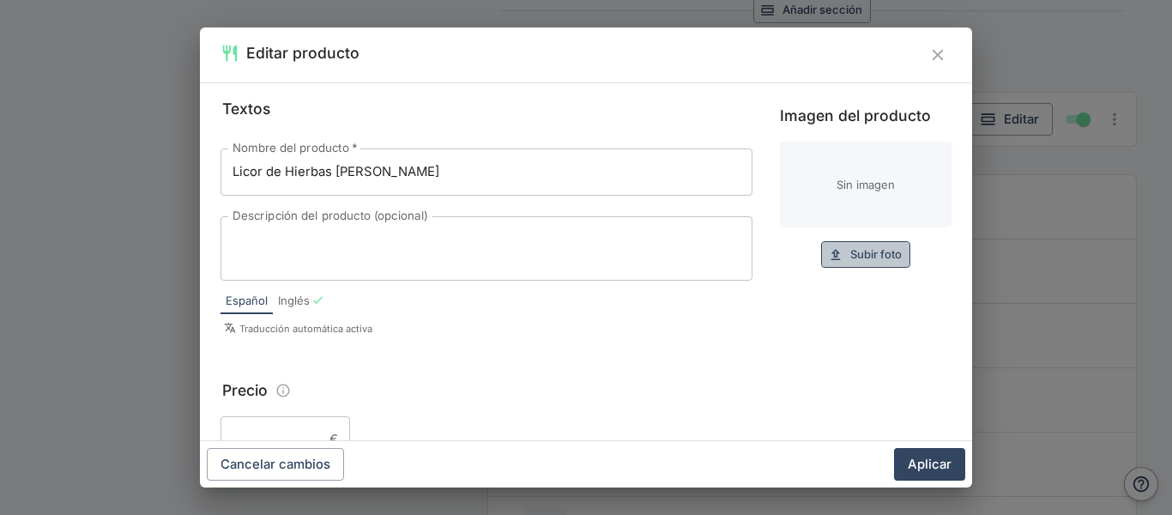
click at [850, 254] on span "Subir foto" at bounding box center [875, 255] width 51 height 20
type input "C:\fakepath\hierbas-[PERSON_NAME]-litro.jpg"
click at [292, 425] on input "Precio" at bounding box center [271, 439] width 102 height 46
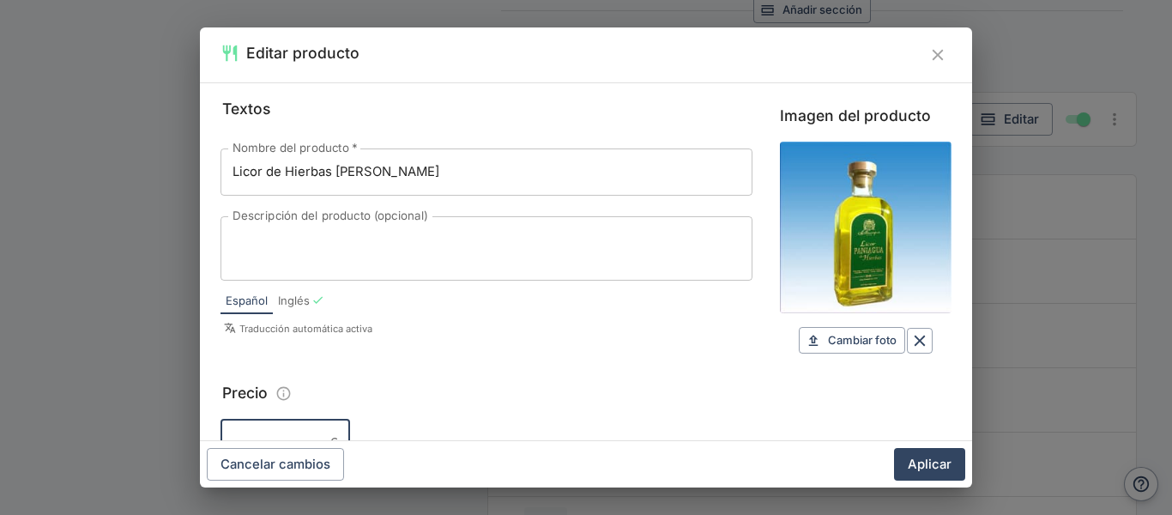
click at [292, 425] on input "Precio" at bounding box center [271, 443] width 102 height 46
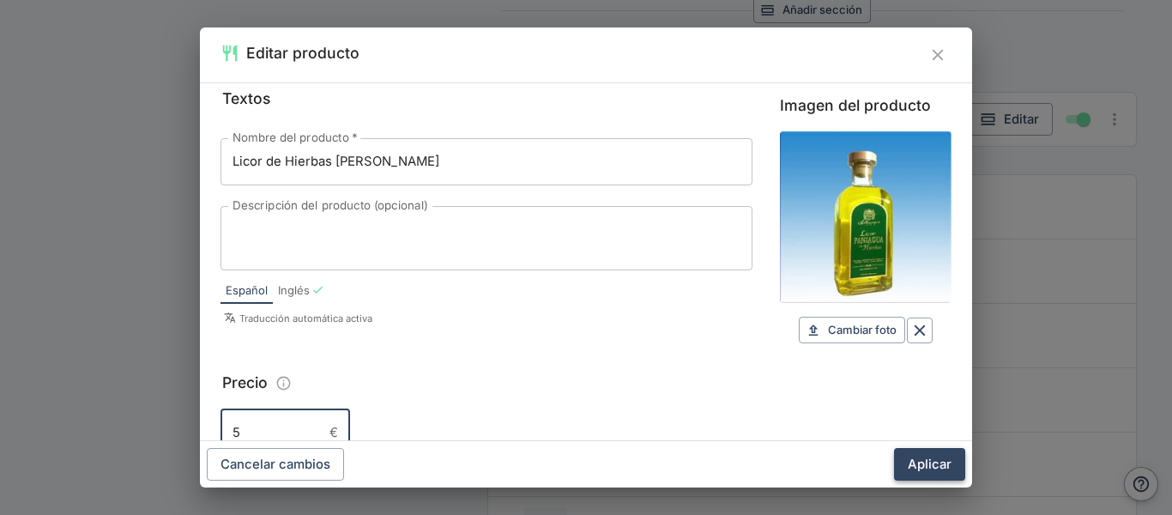
type input "5"
click at [938, 462] on button "Aplicar" at bounding box center [929, 464] width 71 height 33
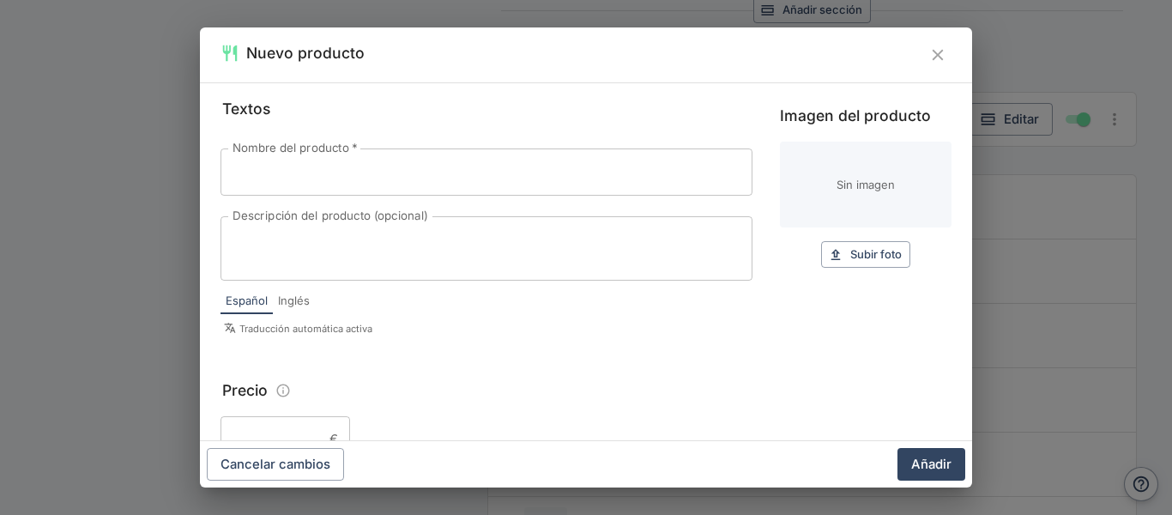
click at [411, 196] on div "Nombre del producto   * Nombre del producto   * Descripción del producto (opcio…" at bounding box center [486, 213] width 532 height 131
click at [271, 172] on input "Nombre del producto   *" at bounding box center [486, 171] width 532 height 46
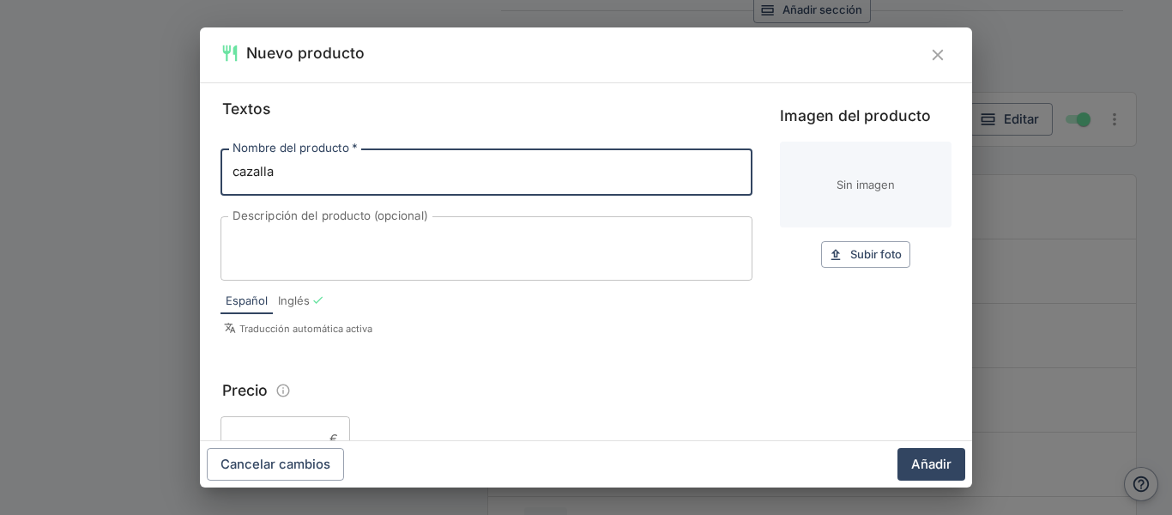
type input "cazalla"
click at [863, 264] on span "Subir foto" at bounding box center [875, 255] width 51 height 20
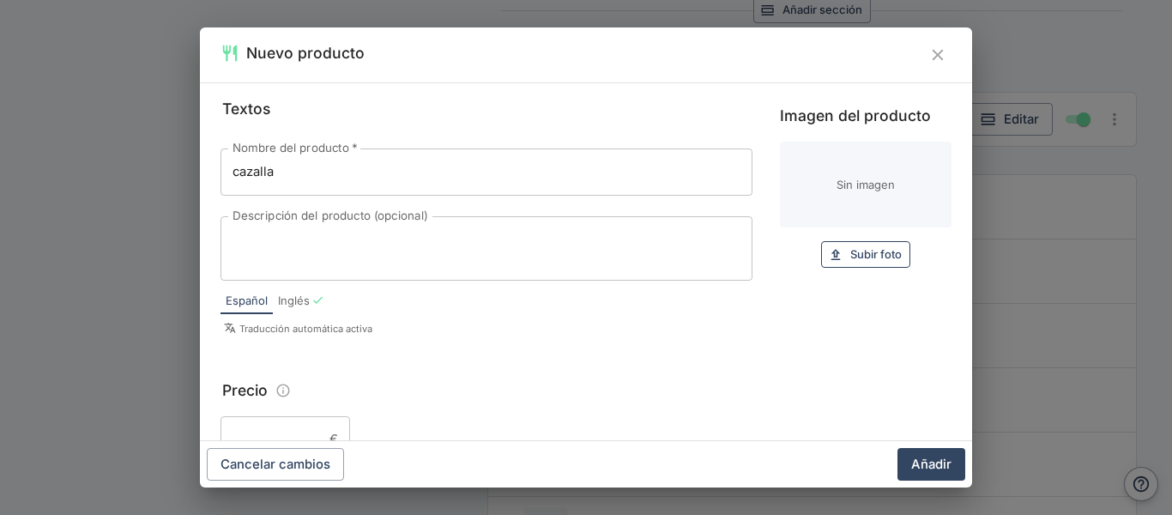
type input "C:\fakepath\cazalla.jpg"
click at [445, 321] on p "Traducción automática activa" at bounding box center [488, 328] width 528 height 15
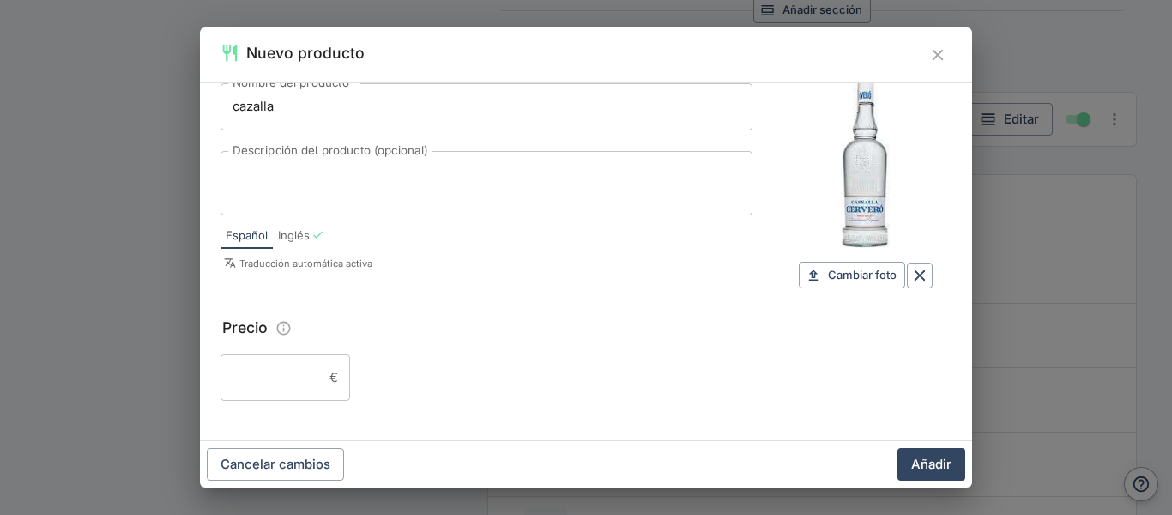
click at [0, 0] on form "Nuevo producto Textos Nombre del producto   * cazalla Nombre del producto   * D…" at bounding box center [0, 0] width 0 height 0
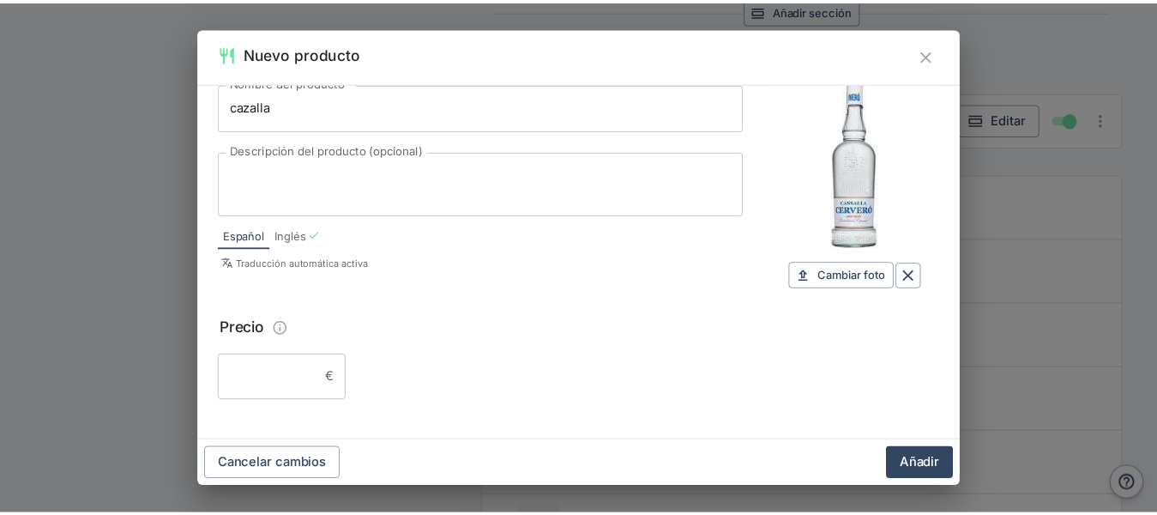
scroll to position [173, 0]
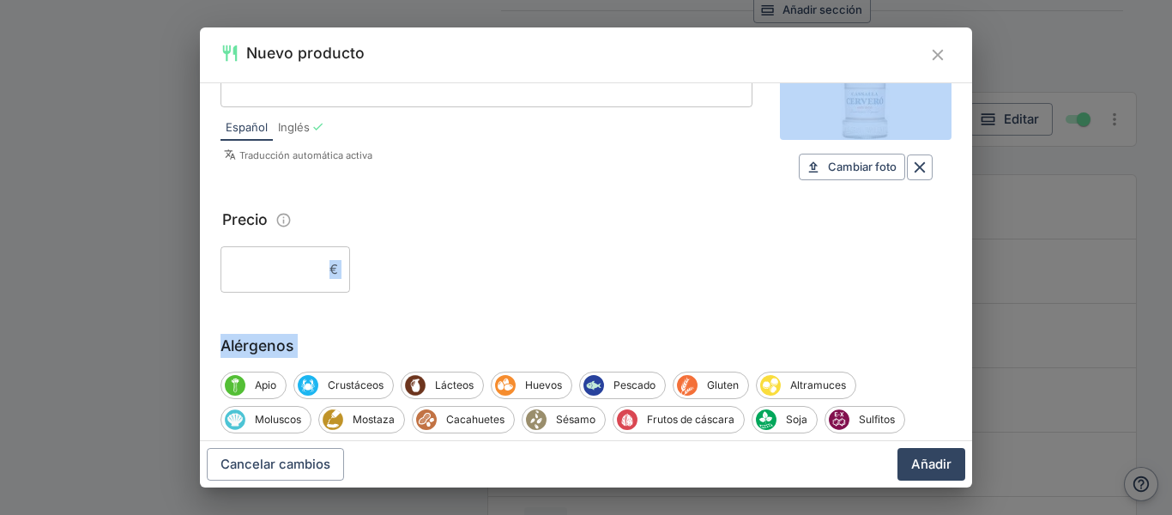
drag, startPoint x: 299, startPoint y: 438, endPoint x: 290, endPoint y: 281, distance: 157.2
click at [290, 281] on div "Textos Nombre del producto   * cazalla Nombre del producto   * Descripción del …" at bounding box center [586, 261] width 772 height 359
click at [290, 281] on input "Precio" at bounding box center [271, 269] width 102 height 46
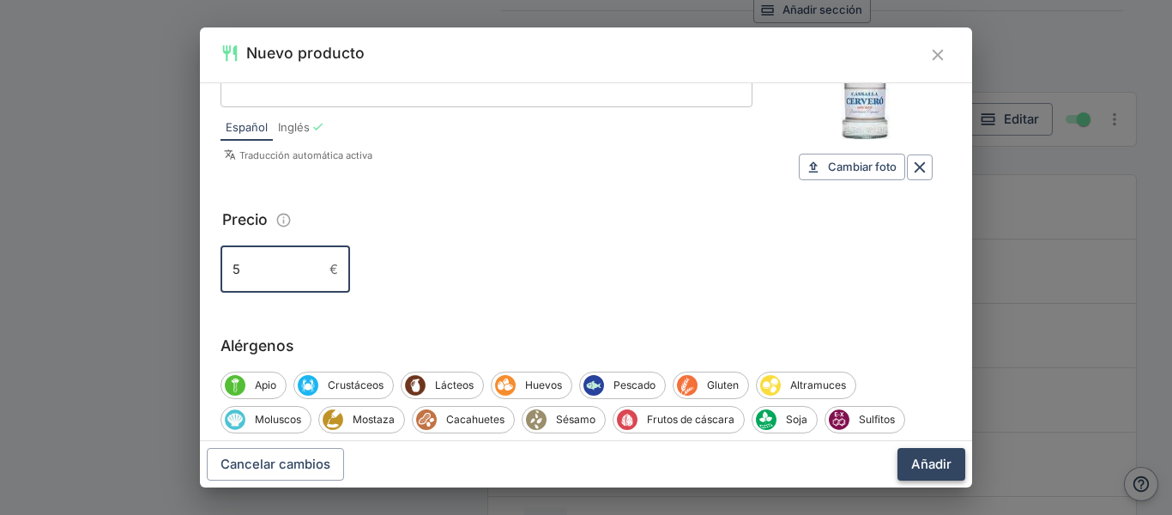
type input "5"
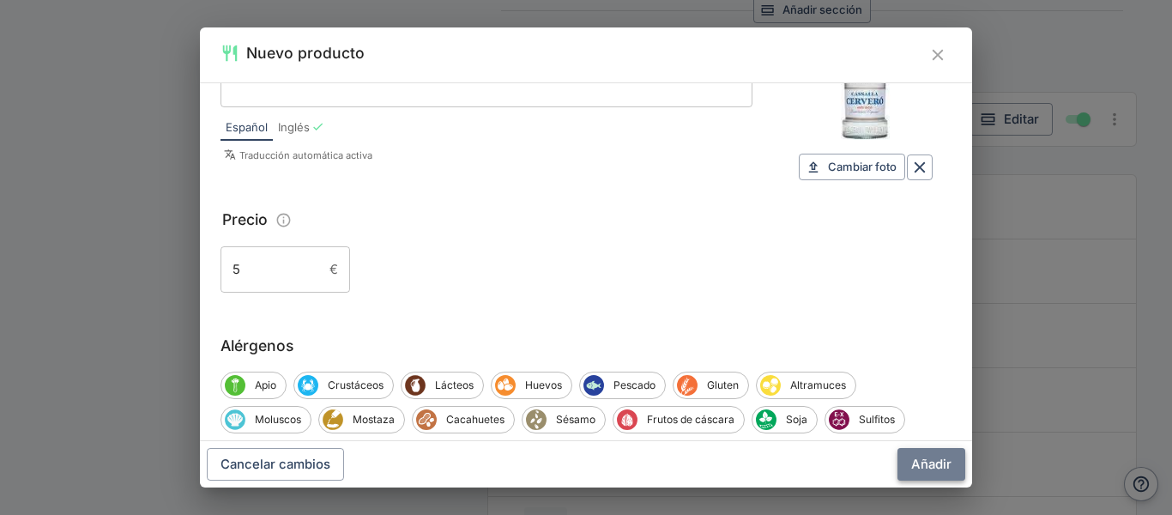
click at [913, 460] on button "Añadir" at bounding box center [931, 464] width 68 height 33
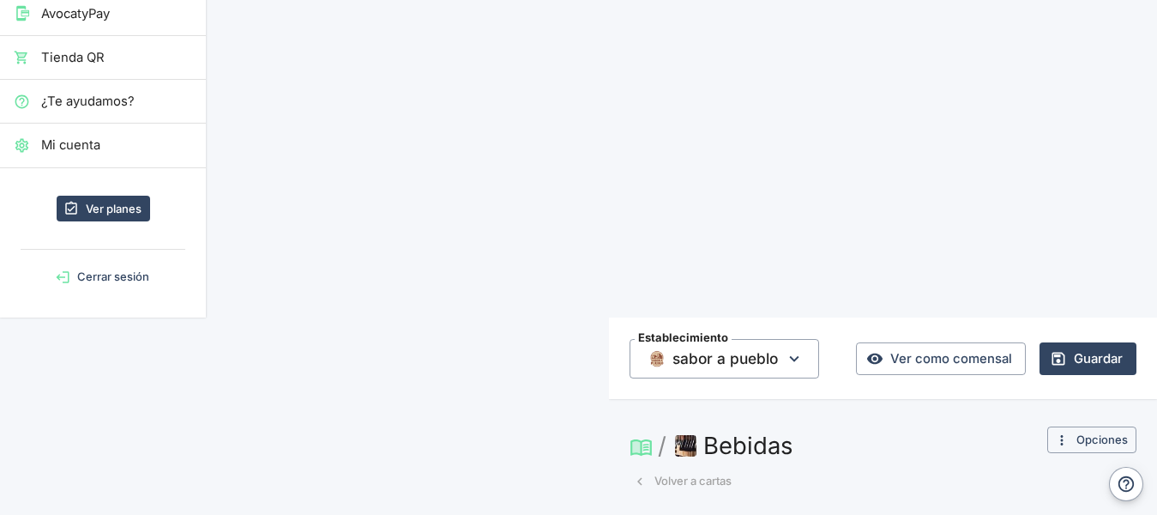
scroll to position [0, 0]
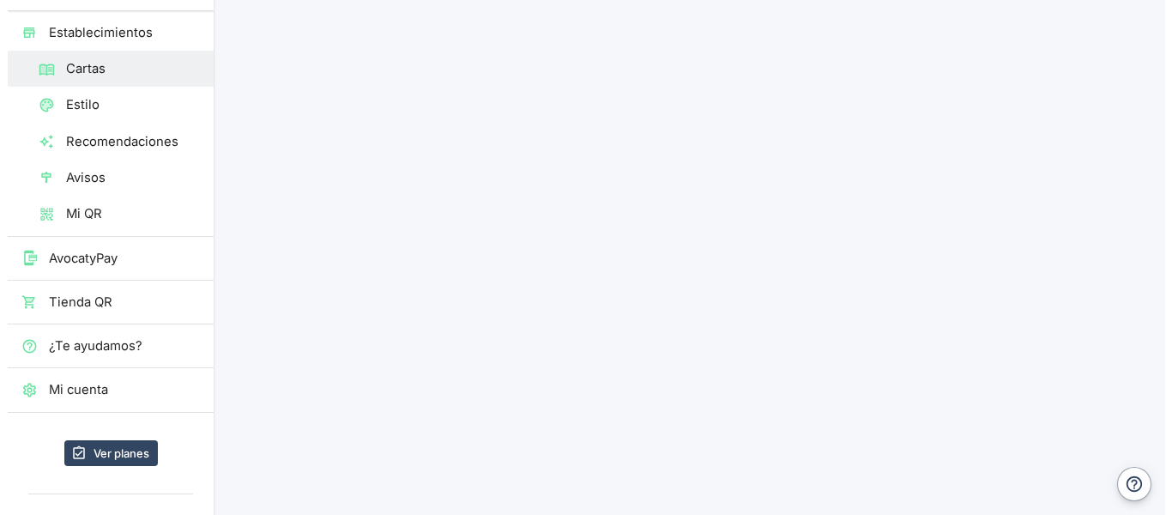
scroll to position [155, 0]
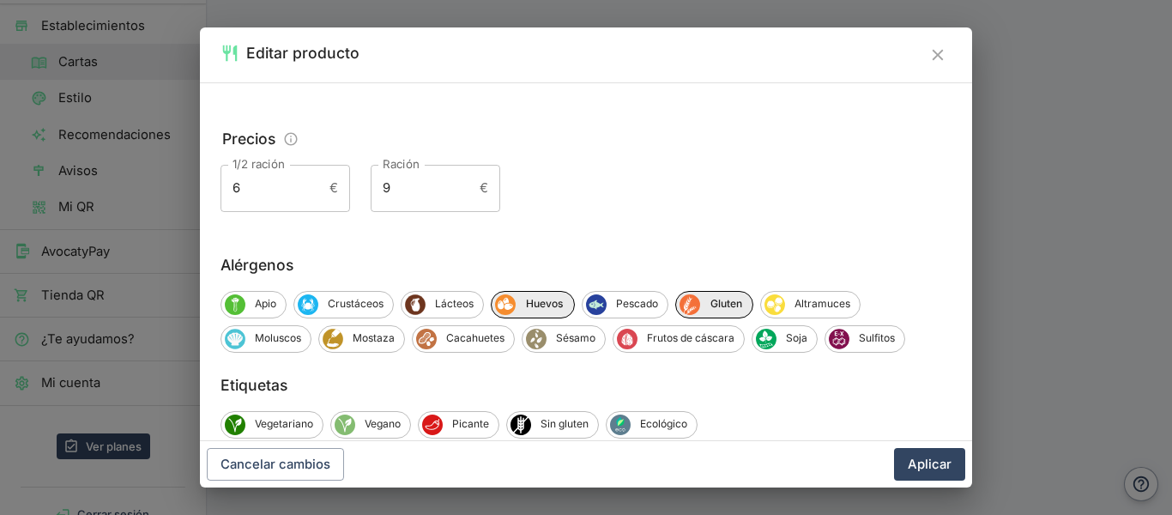
scroll to position [291, 0]
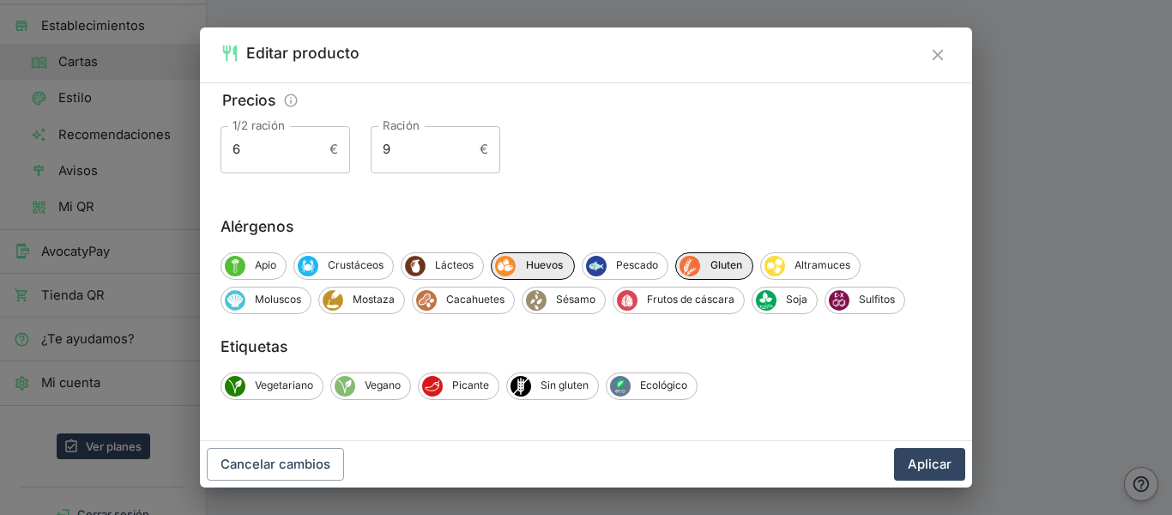
click at [1079, 128] on div "Editar producto Textos Nombre del producto   * Croquetas de jamón Nombre del pr…" at bounding box center [586, 257] width 1172 height 515
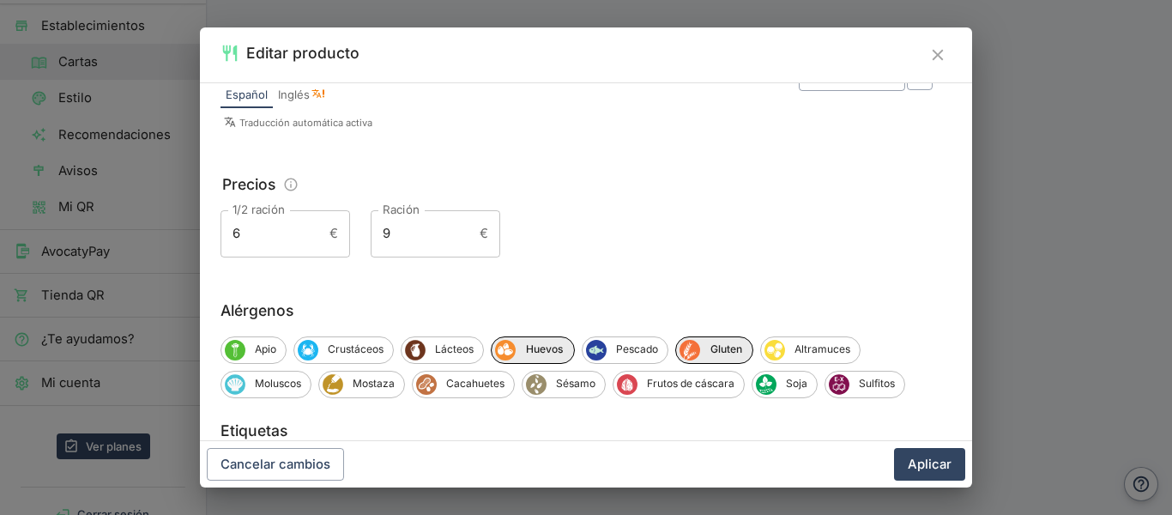
scroll to position [211, 0]
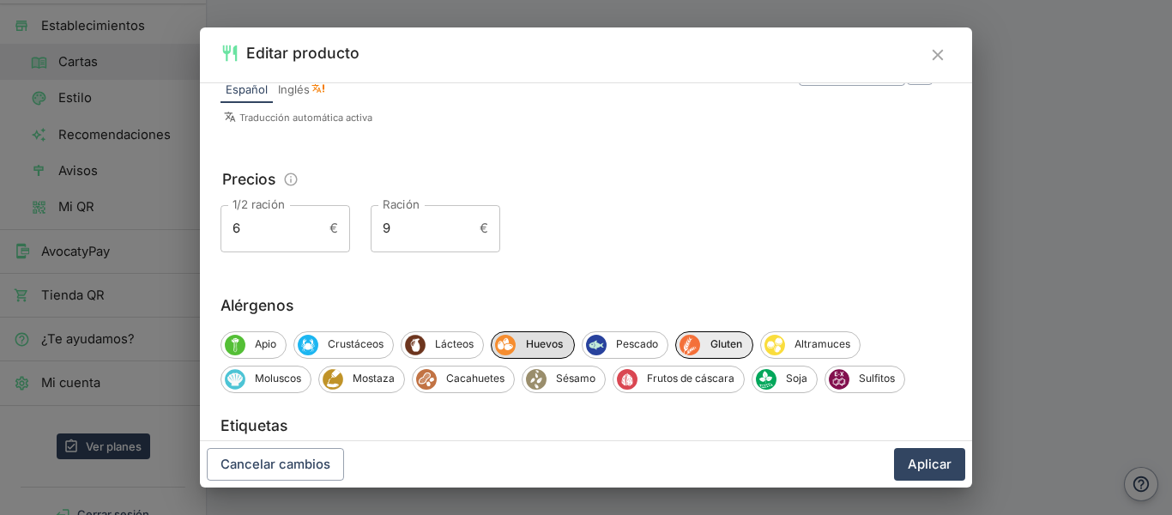
click at [513, 335] on icon "Huevos" at bounding box center [505, 345] width 21 height 21
click at [728, 348] on span "Gluten" at bounding box center [723, 343] width 52 height 15
click at [452, 335] on div "Lácteos" at bounding box center [442, 344] width 83 height 27
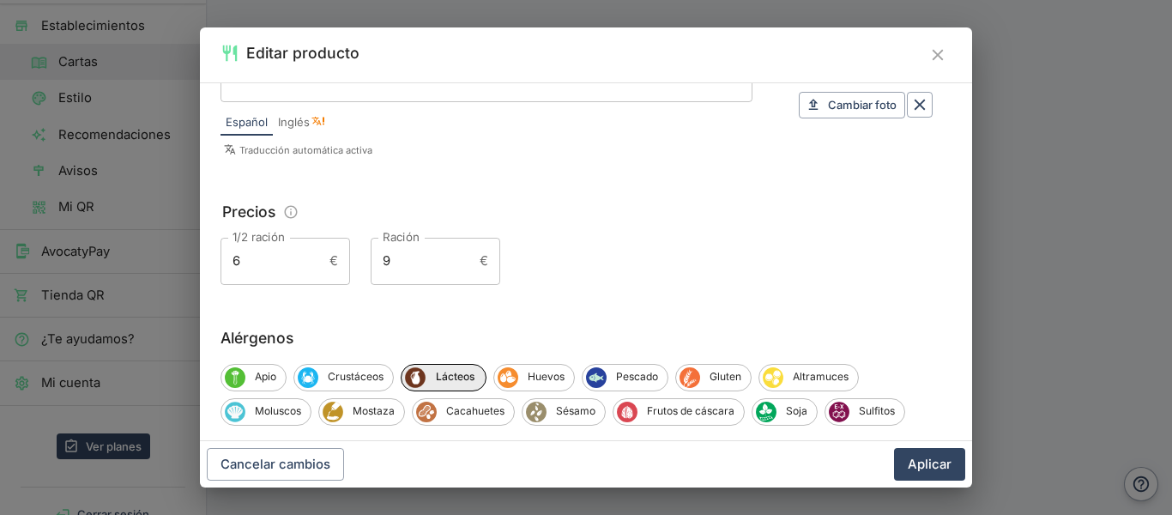
scroll to position [291, 0]
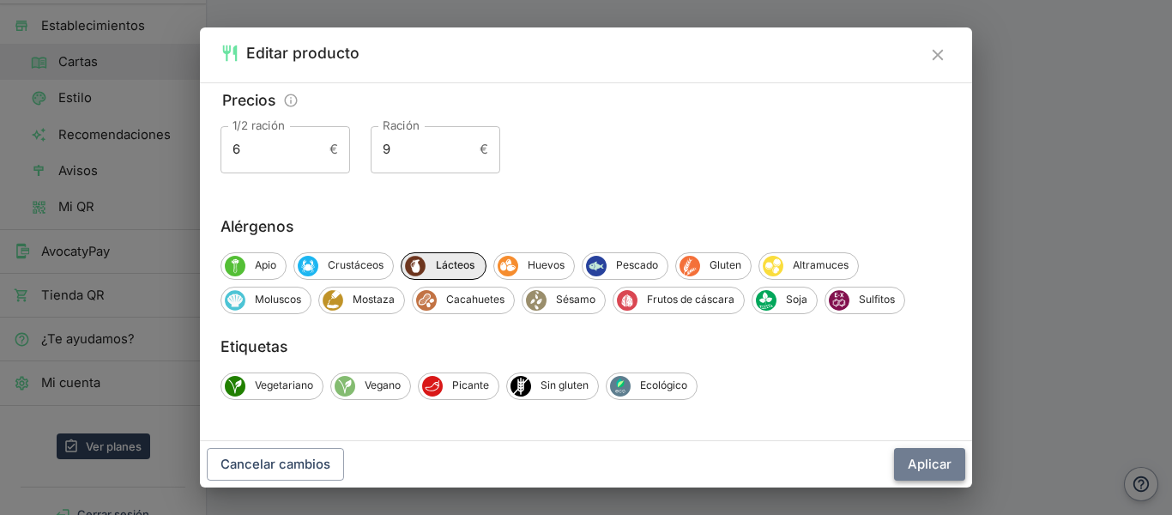
click at [924, 450] on button "Aplicar" at bounding box center [929, 464] width 71 height 33
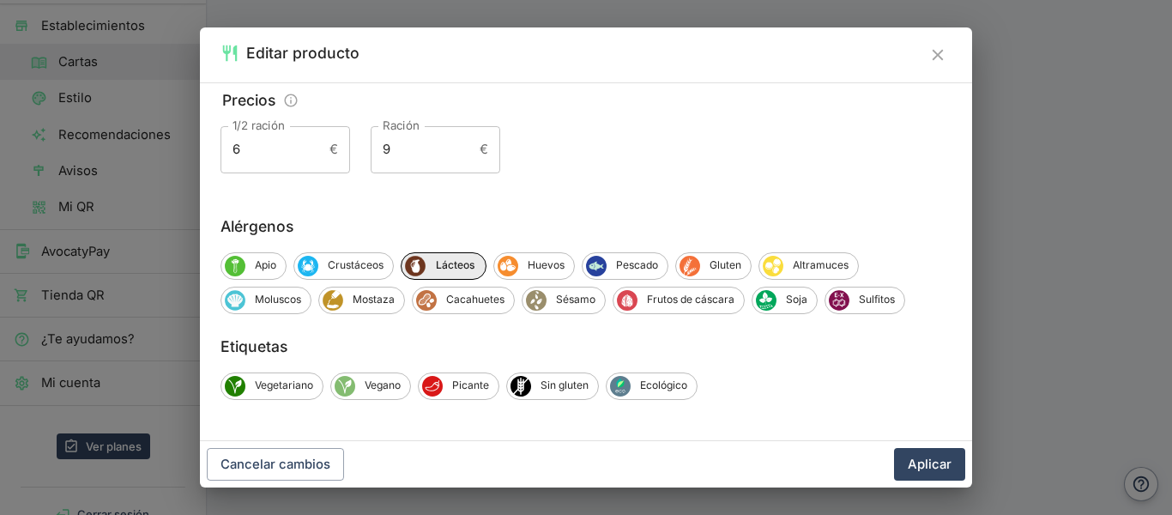
click at [530, 249] on div "Alérgenos Apio Crustáceos Lácteos Huevos Pescado Gluten Altramuces Moluscos Mos…" at bounding box center [585, 264] width 731 height 100
click at [530, 263] on span "Huevos" at bounding box center [546, 264] width 56 height 15
click at [746, 263] on span "Gluten" at bounding box center [728, 264] width 51 height 15
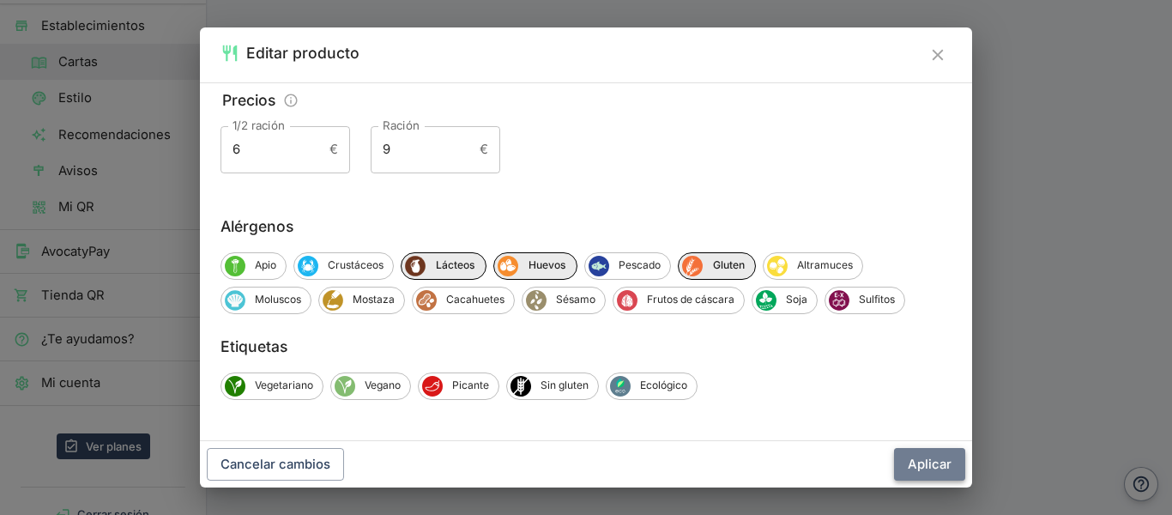
click at [918, 462] on button "Aplicar" at bounding box center [929, 464] width 71 height 33
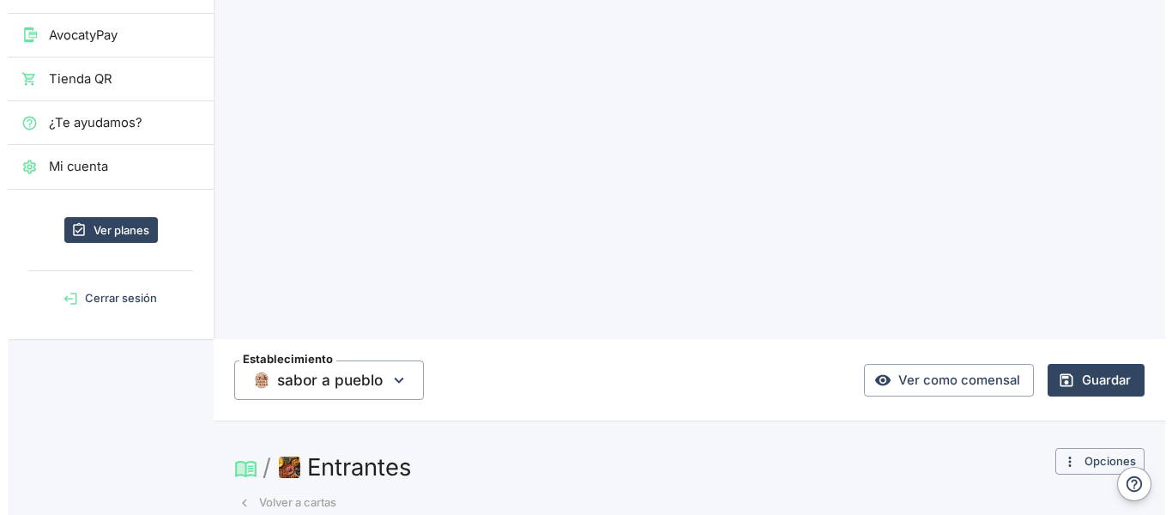
scroll to position [0, 0]
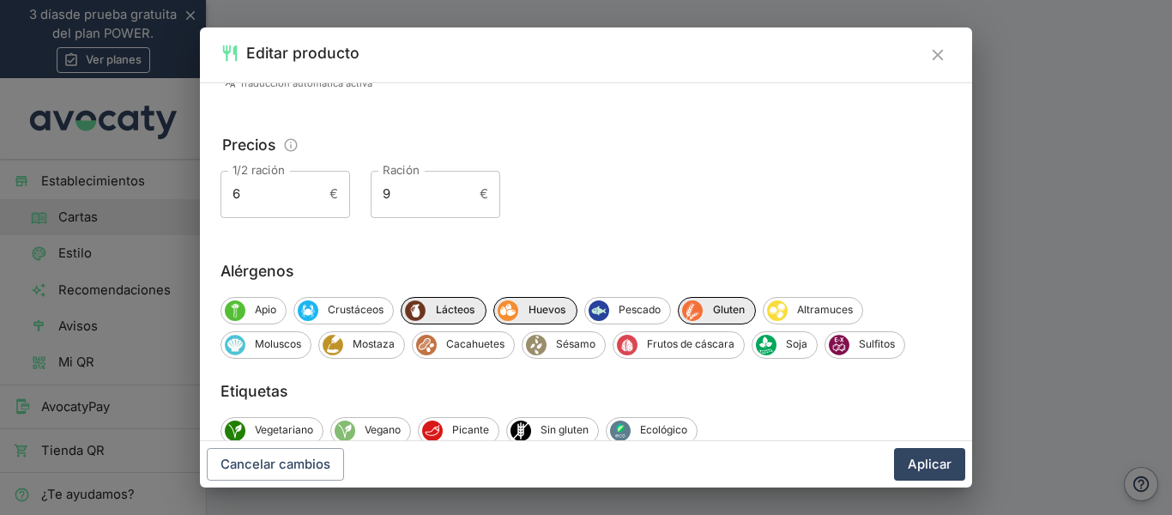
scroll to position [286, 0]
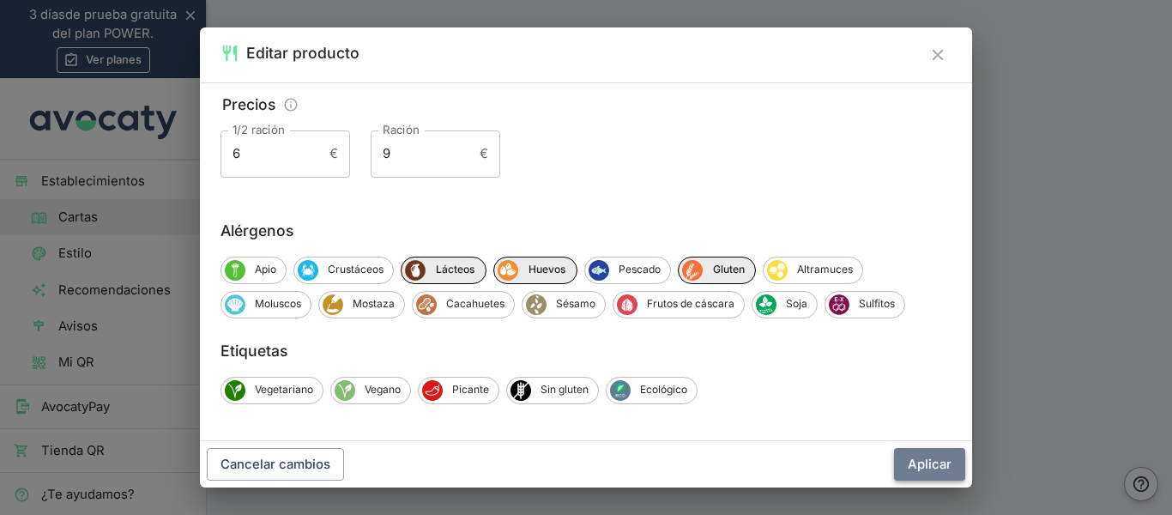
click at [946, 459] on button "Aplicar" at bounding box center [929, 464] width 71 height 33
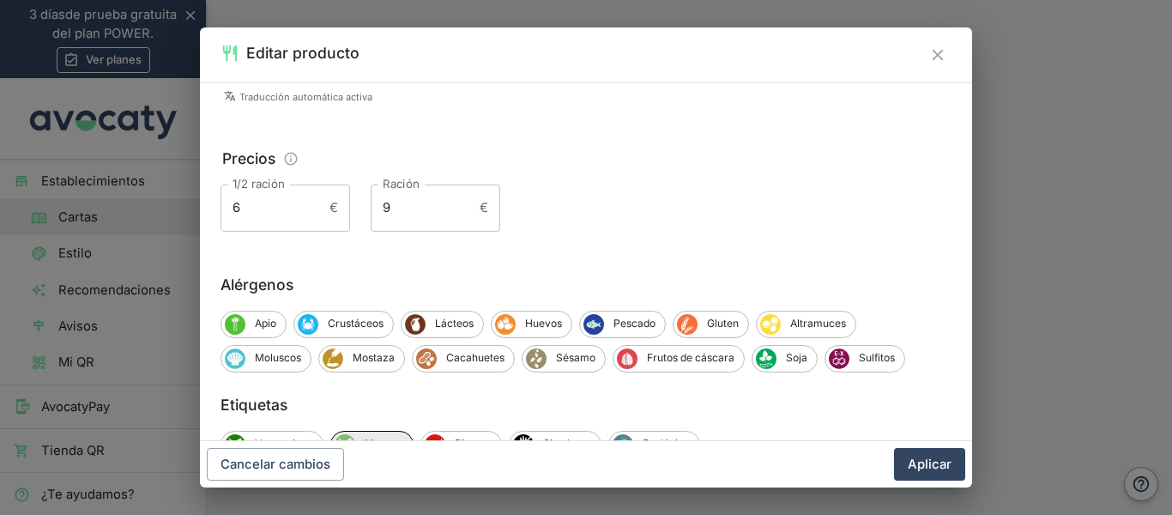
scroll to position [291, 0]
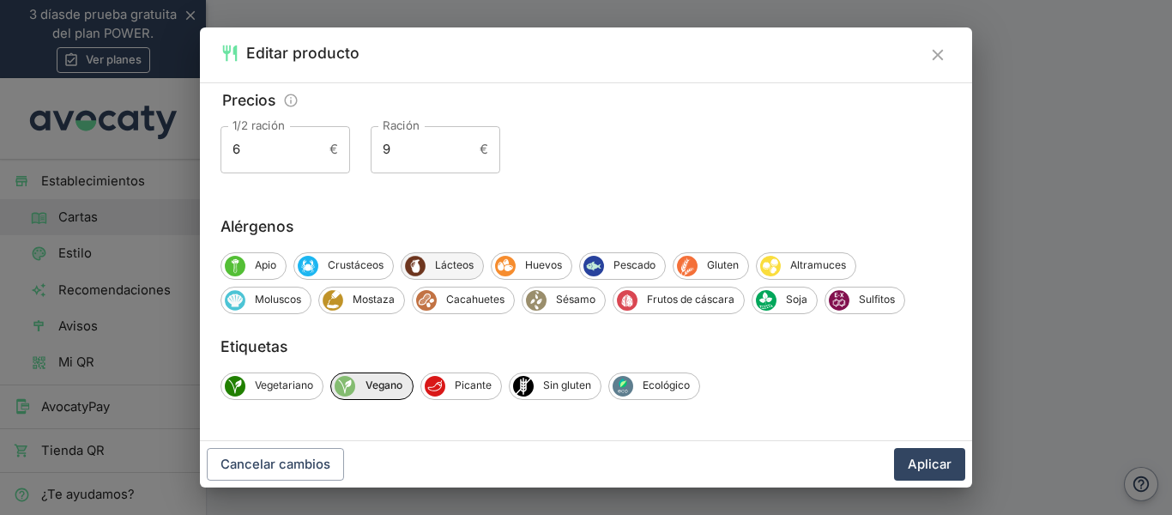
click at [466, 273] on div "Lácteos" at bounding box center [442, 265] width 83 height 27
click at [396, 384] on span "Vegano" at bounding box center [383, 384] width 57 height 15
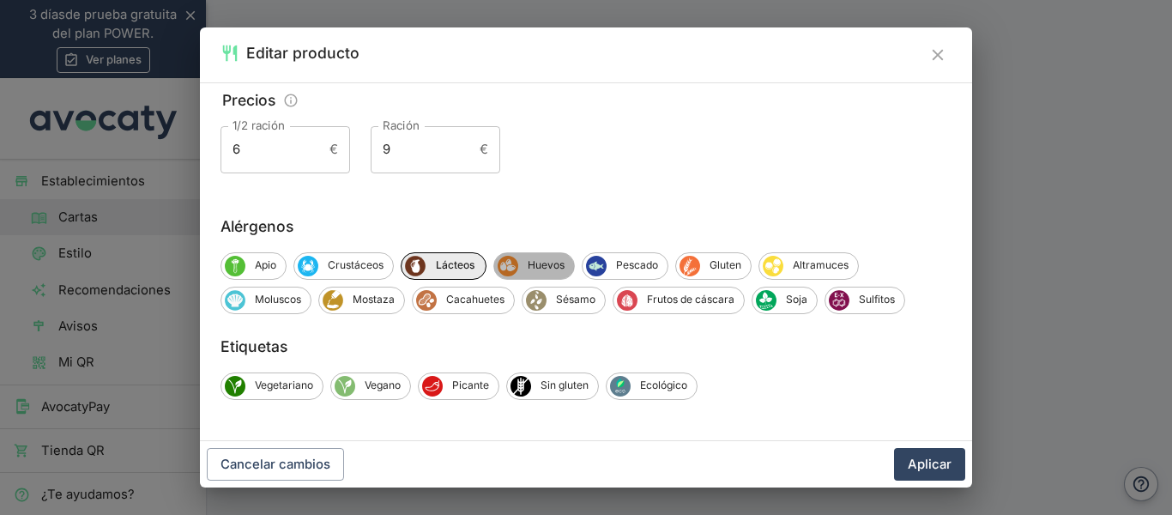
click at [532, 269] on span "Huevos" at bounding box center [546, 264] width 56 height 15
click at [728, 263] on span "Gluten" at bounding box center [728, 264] width 51 height 15
click at [919, 468] on button "Aplicar" at bounding box center [929, 464] width 71 height 33
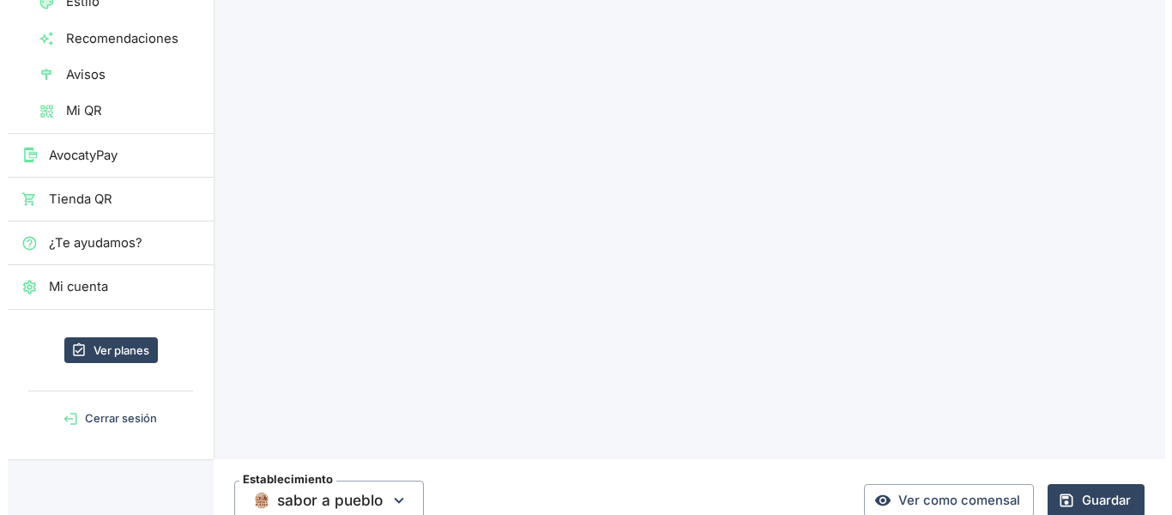
scroll to position [317, 0]
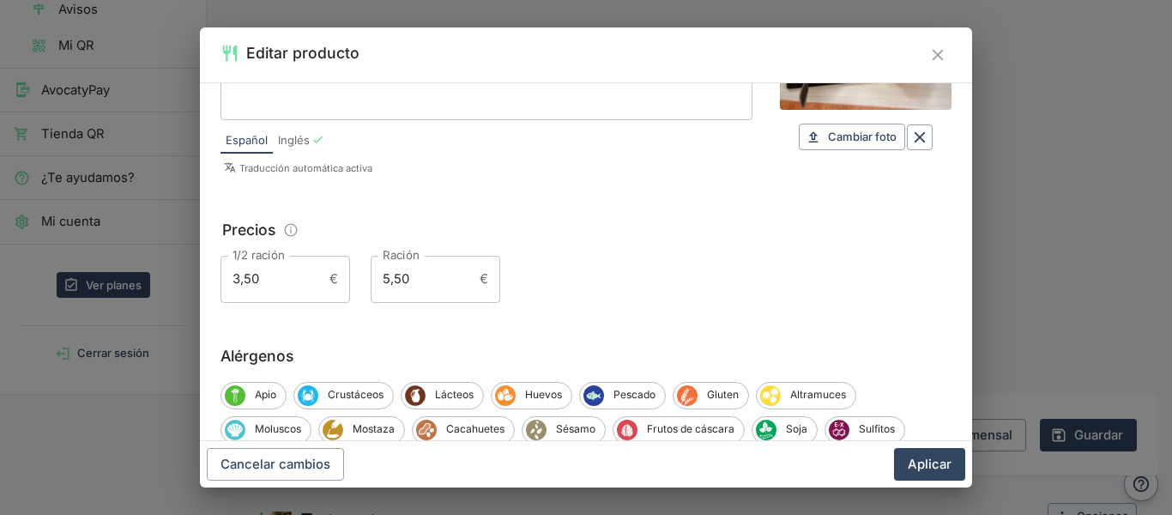
scroll to position [291, 0]
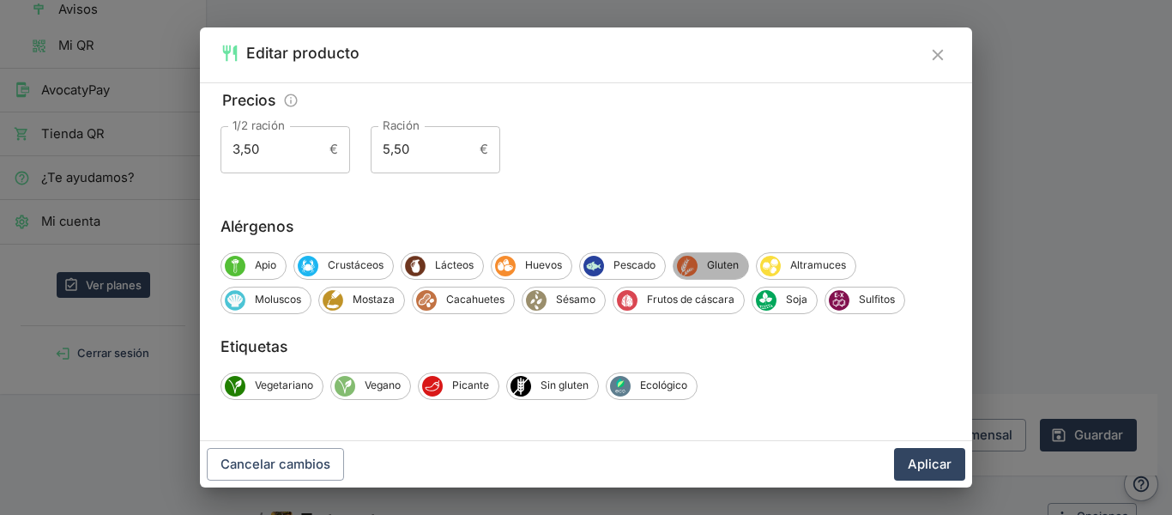
click at [728, 257] on span "Gluten" at bounding box center [722, 264] width 51 height 15
click at [537, 257] on span "Huevos" at bounding box center [544, 264] width 56 height 15
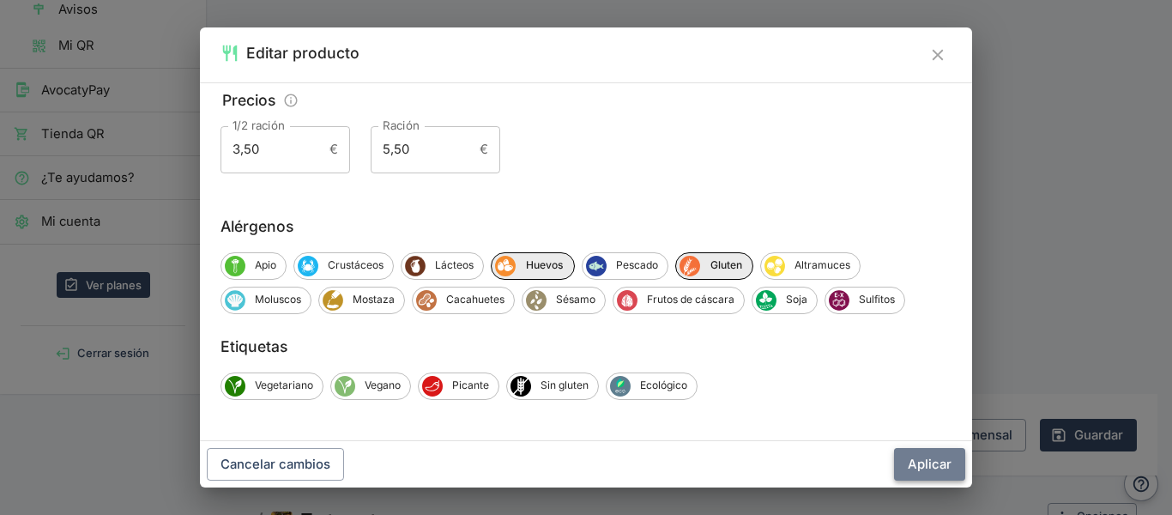
click at [940, 461] on button "Aplicar" at bounding box center [929, 464] width 71 height 33
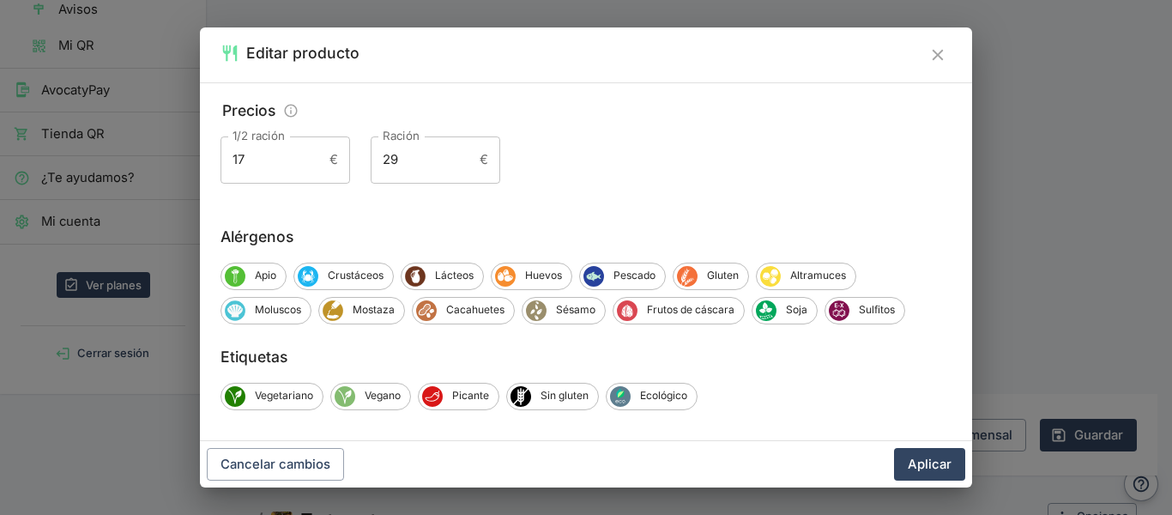
scroll to position [302, 0]
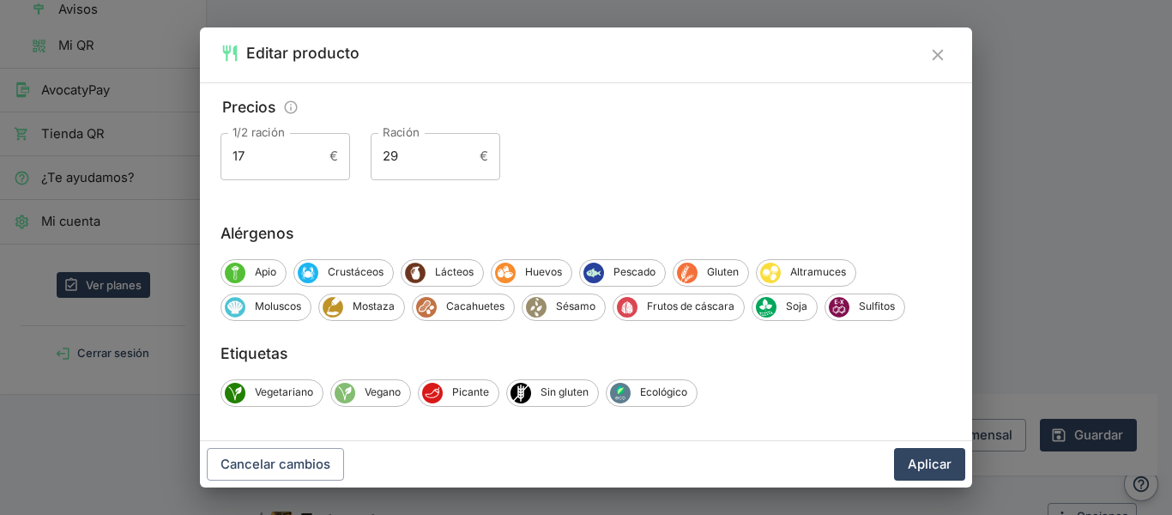
click at [927, 57] on button "Cerrar" at bounding box center [937, 54] width 27 height 27
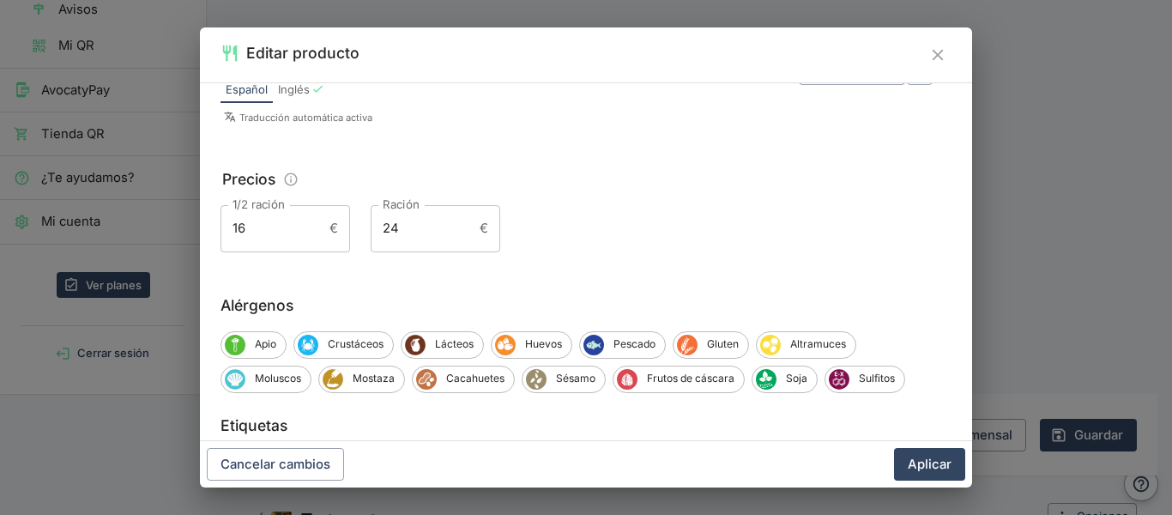
scroll to position [216, 0]
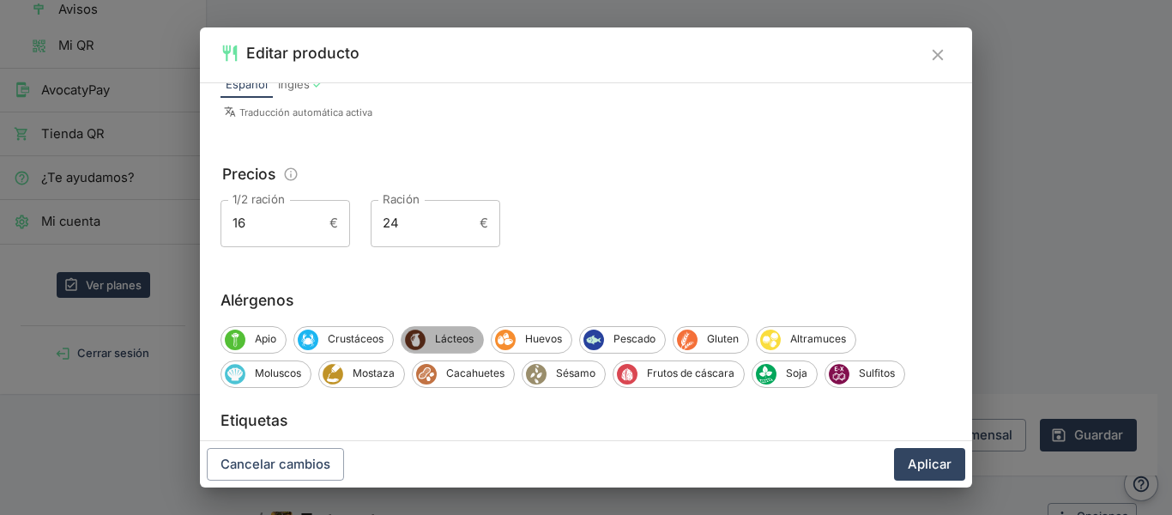
click at [441, 340] on span "Lácteos" at bounding box center [454, 338] width 57 height 15
click at [927, 454] on button "Aplicar" at bounding box center [929, 464] width 71 height 33
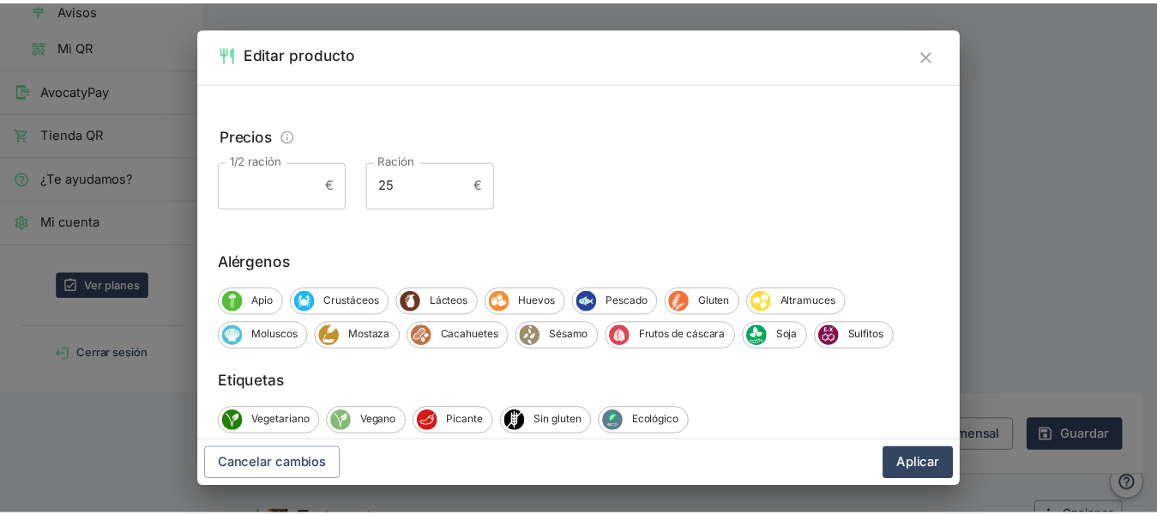
scroll to position [291, 0]
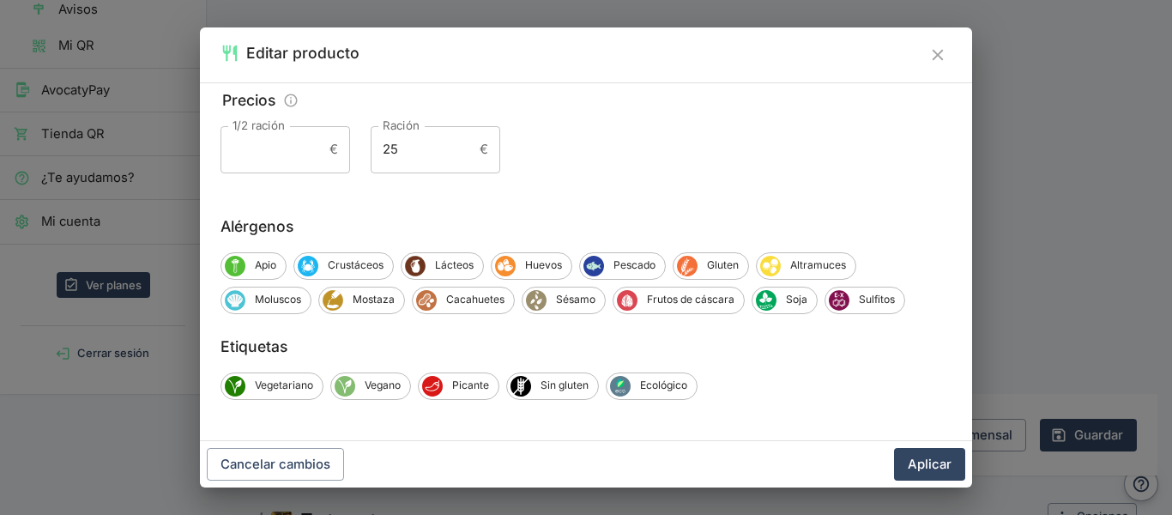
click at [936, 39] on div "Editar producto" at bounding box center [586, 54] width 772 height 55
click at [936, 51] on icon "Cerrar" at bounding box center [937, 54] width 19 height 19
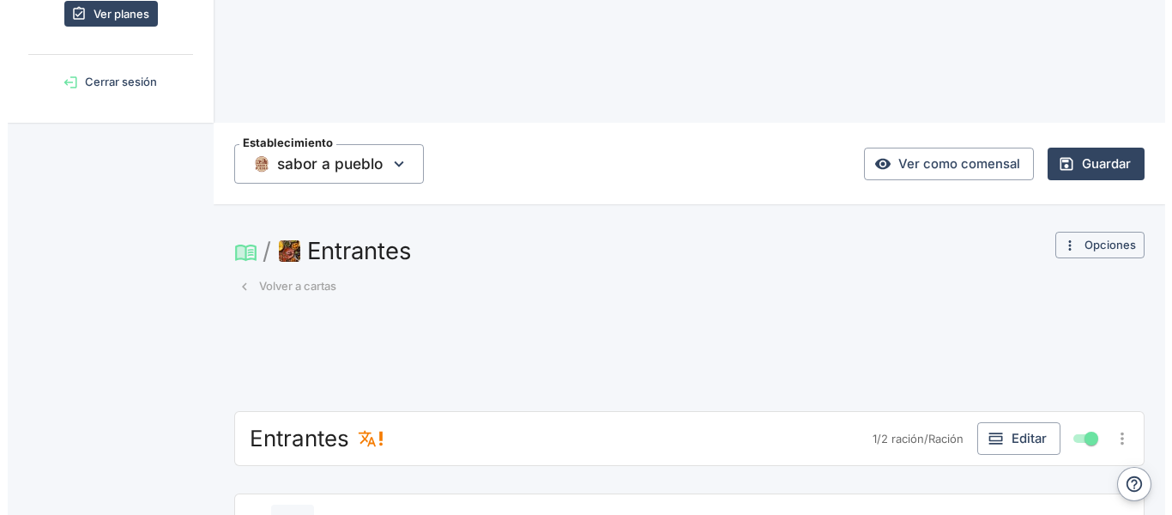
scroll to position [591, 0]
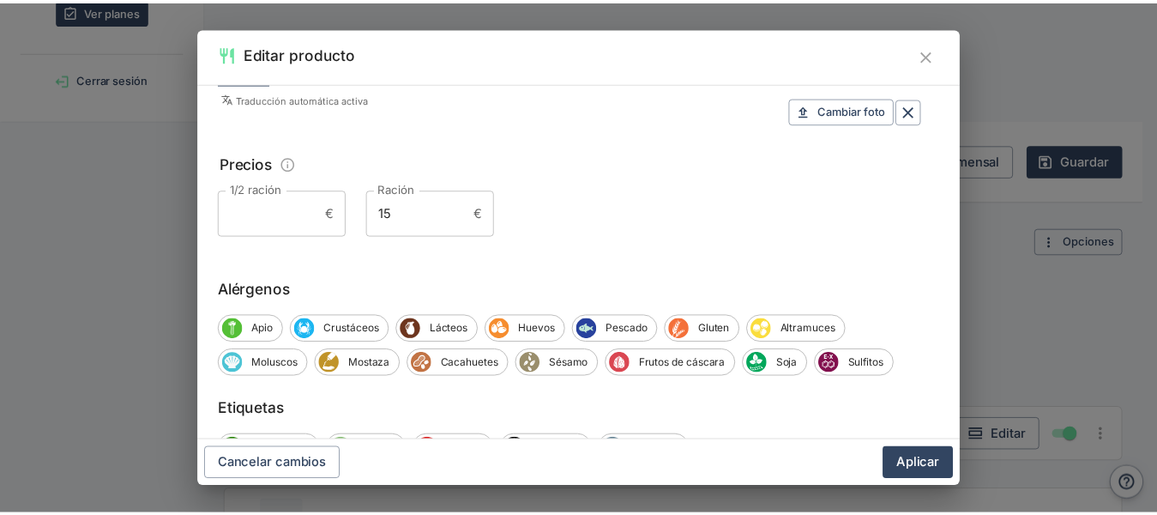
scroll to position [293, 0]
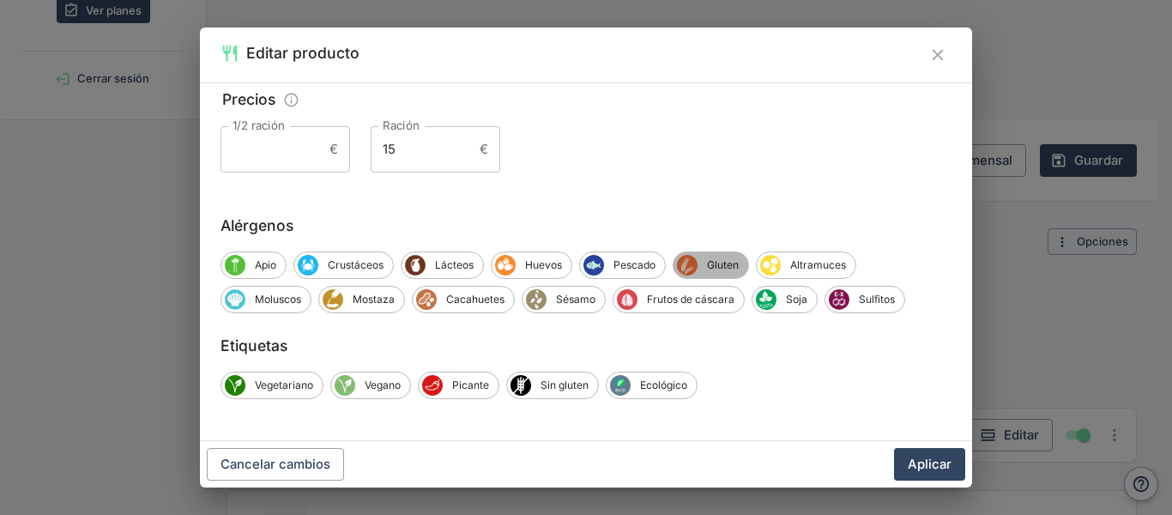
click at [709, 261] on span "Gluten" at bounding box center [722, 264] width 51 height 15
click at [938, 465] on button "Aplicar" at bounding box center [929, 464] width 71 height 33
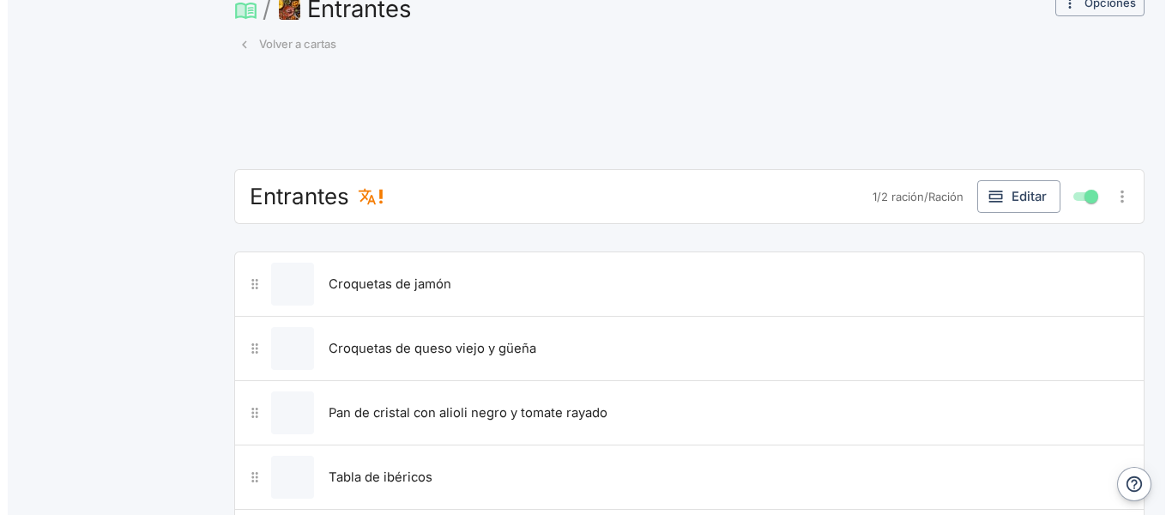
scroll to position [909, 0]
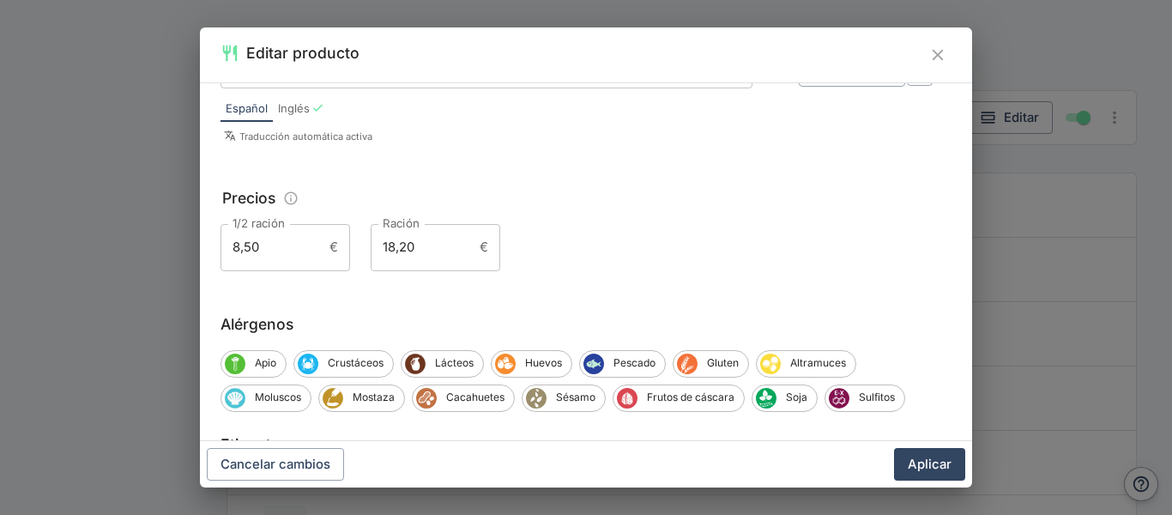
scroll to position [239, 0]
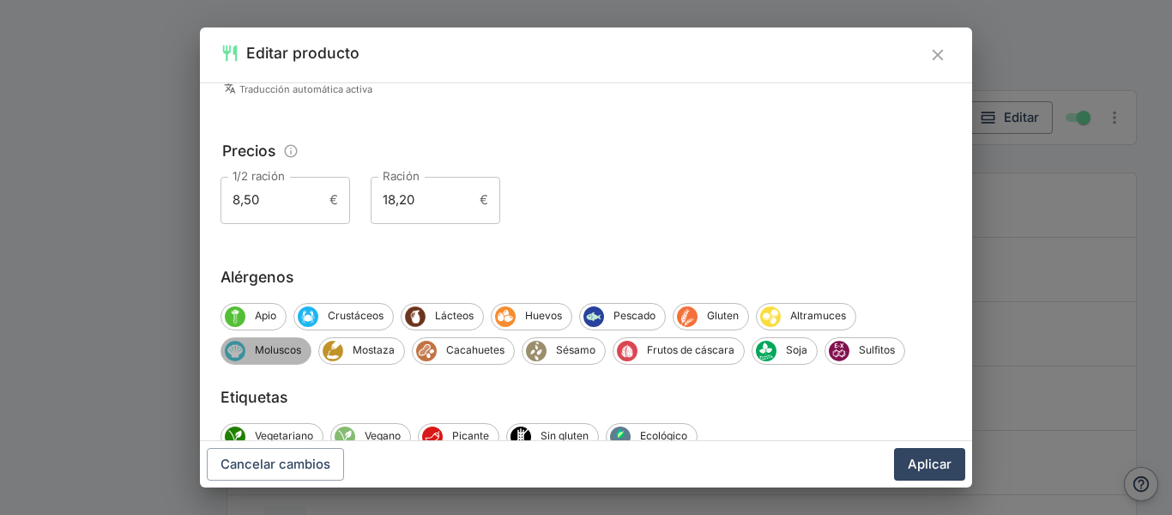
click at [245, 350] on span "Moluscos" at bounding box center [277, 349] width 65 height 15
click at [927, 458] on button "Aplicar" at bounding box center [929, 464] width 71 height 33
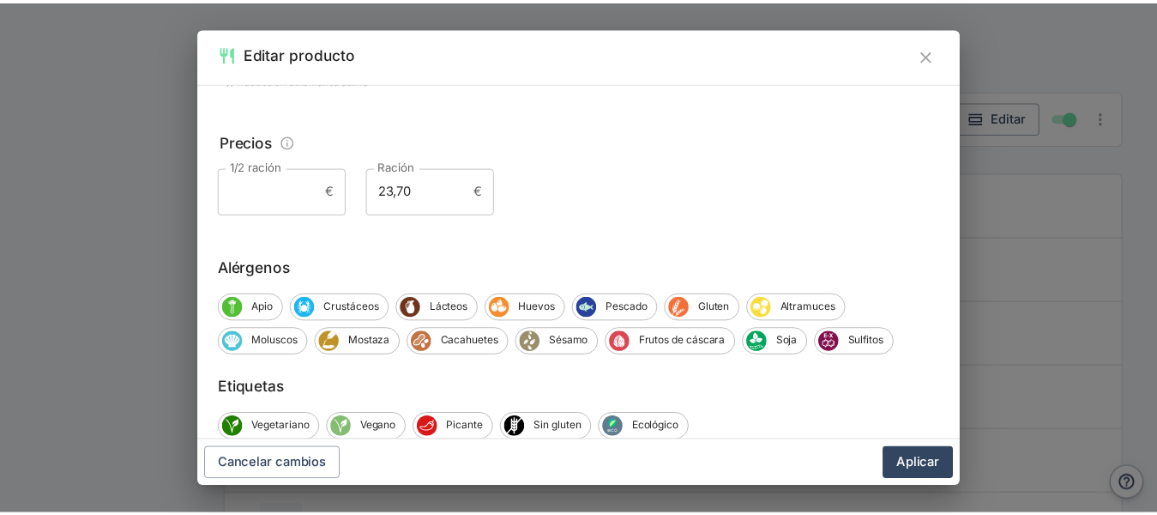
scroll to position [291, 0]
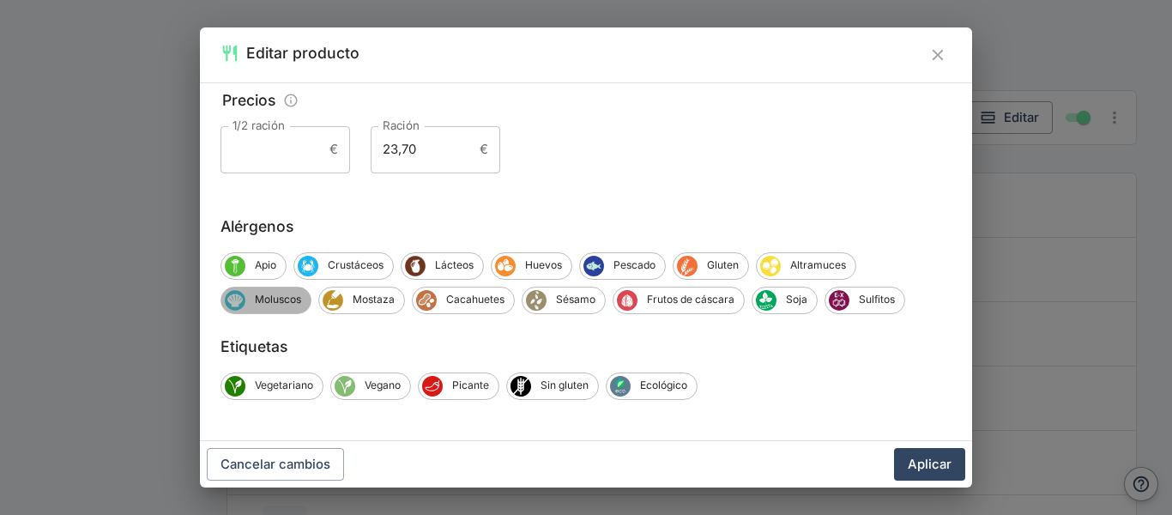
click at [291, 299] on span "Moluscos" at bounding box center [277, 299] width 65 height 15
click at [918, 462] on button "Aplicar" at bounding box center [929, 464] width 71 height 33
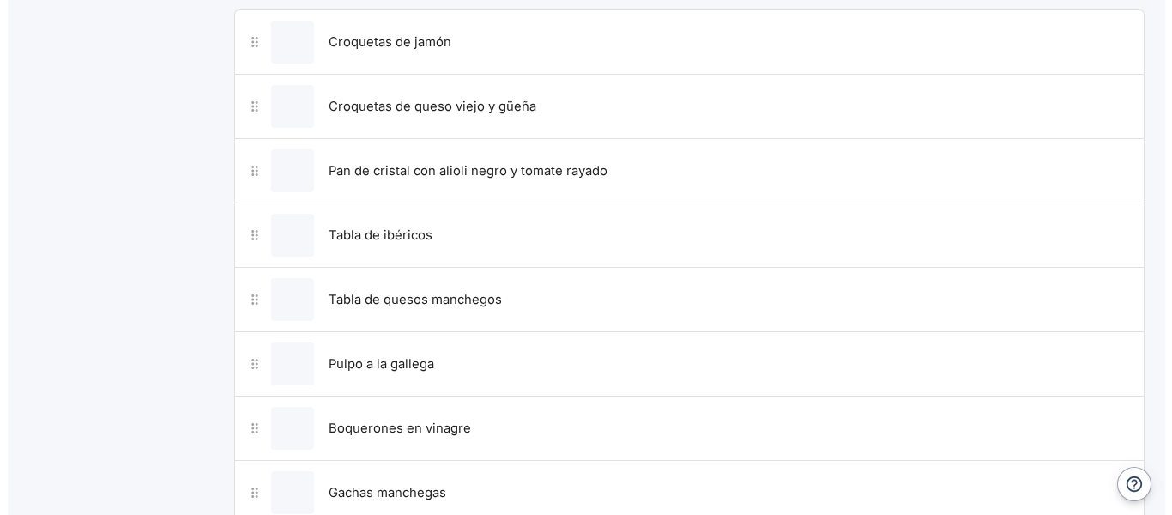
scroll to position [1147, 0]
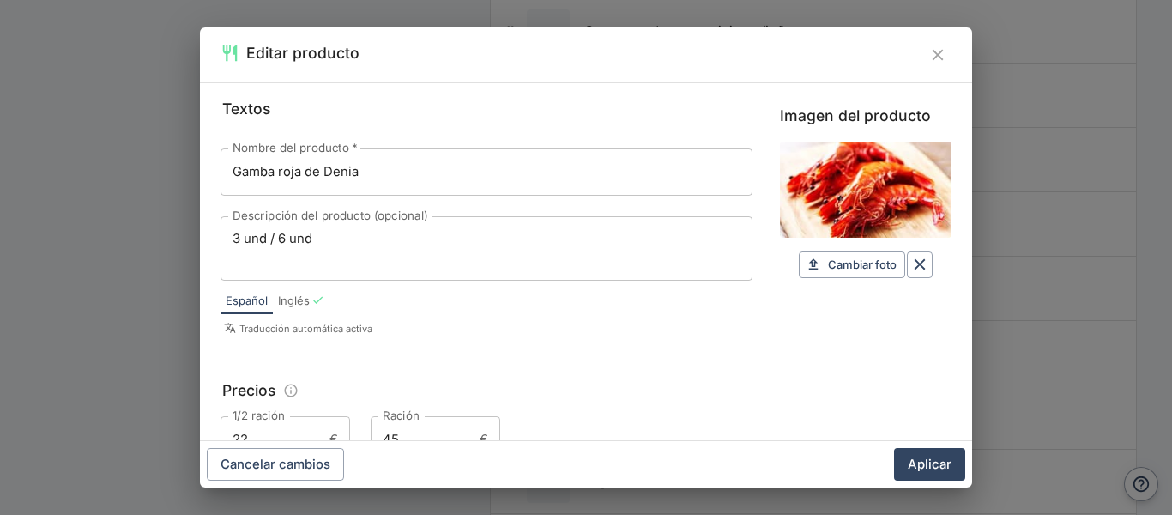
scroll to position [291, 0]
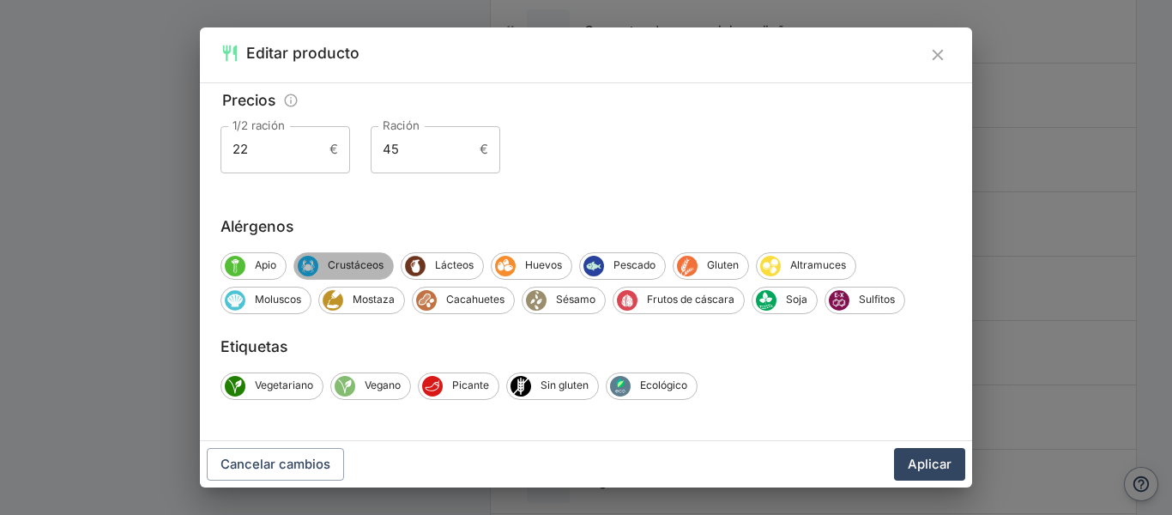
click at [364, 261] on span "Crustáceos" at bounding box center [355, 264] width 75 height 15
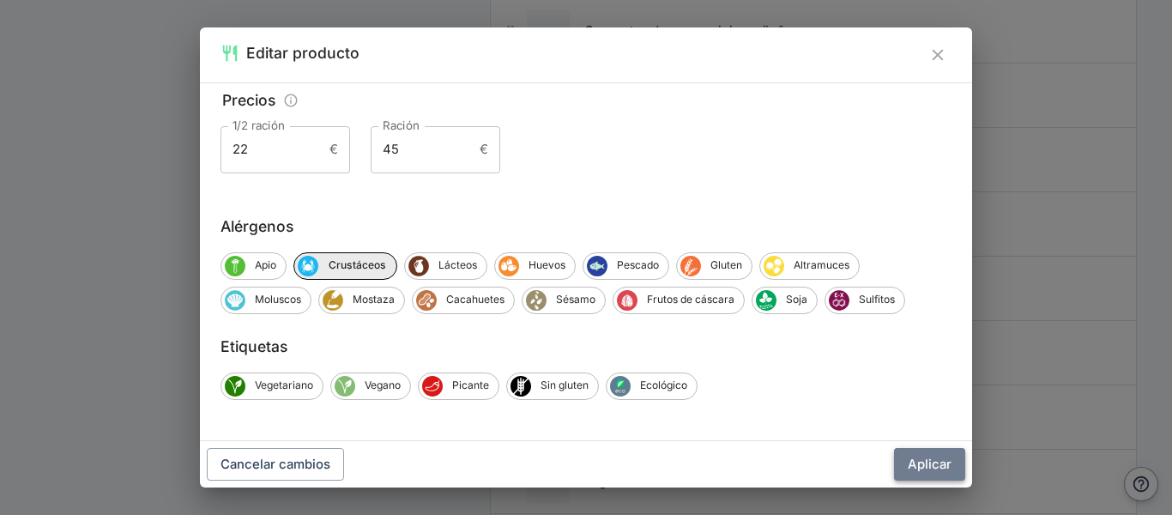
click at [945, 464] on button "Aplicar" at bounding box center [929, 464] width 71 height 33
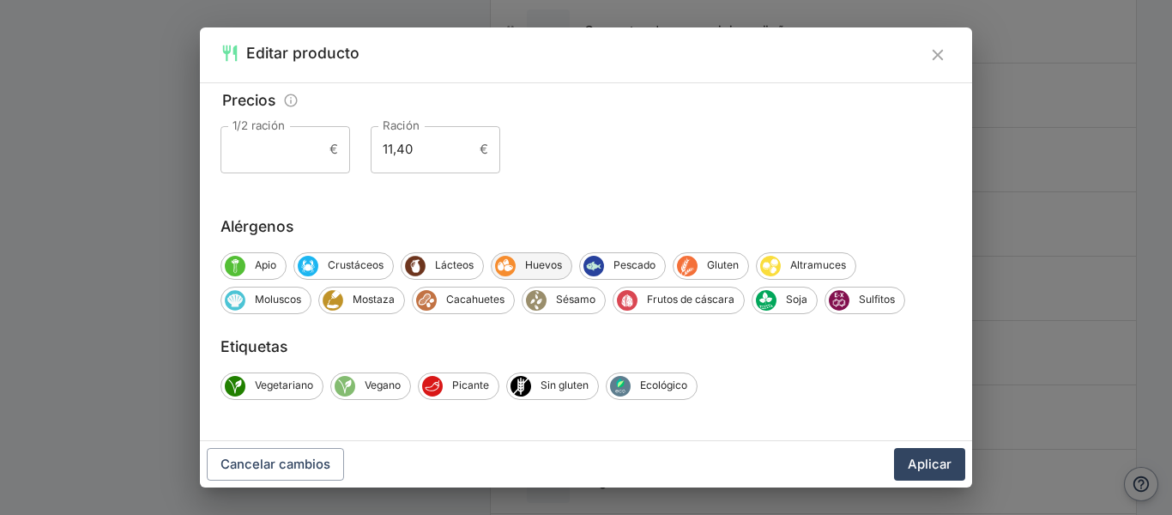
click at [528, 270] on span "Huevos" at bounding box center [544, 264] width 56 height 15
click at [601, 252] on div "Pescado" at bounding box center [625, 265] width 87 height 27
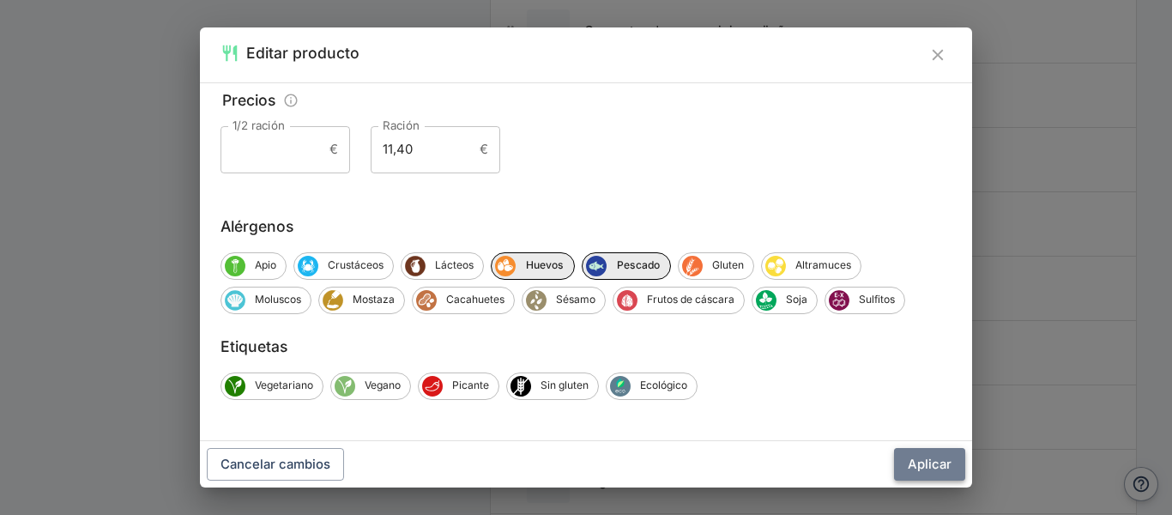
click at [921, 461] on button "Aplicar" at bounding box center [929, 464] width 71 height 33
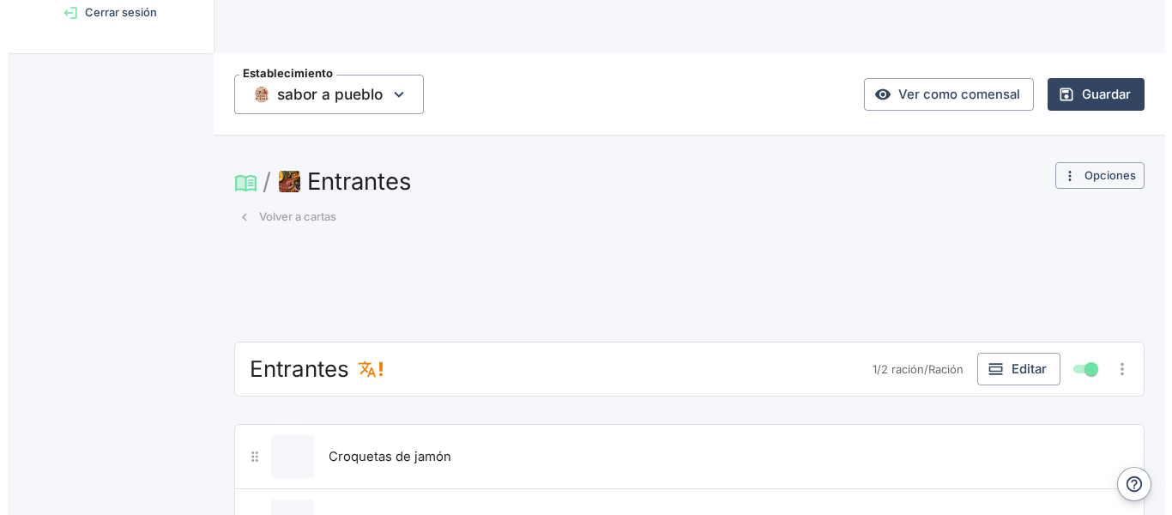
scroll to position [794, 0]
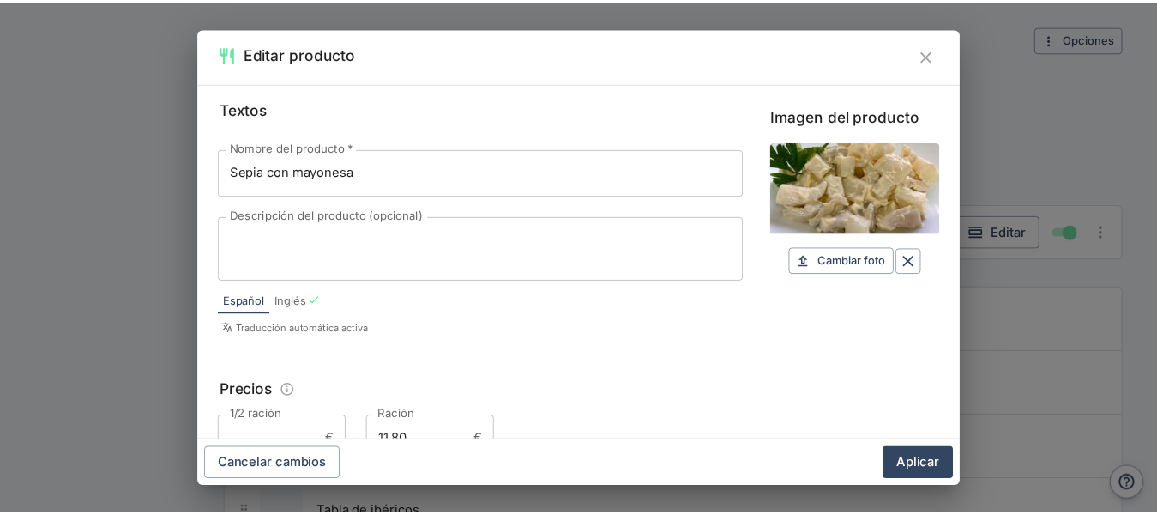
scroll to position [291, 0]
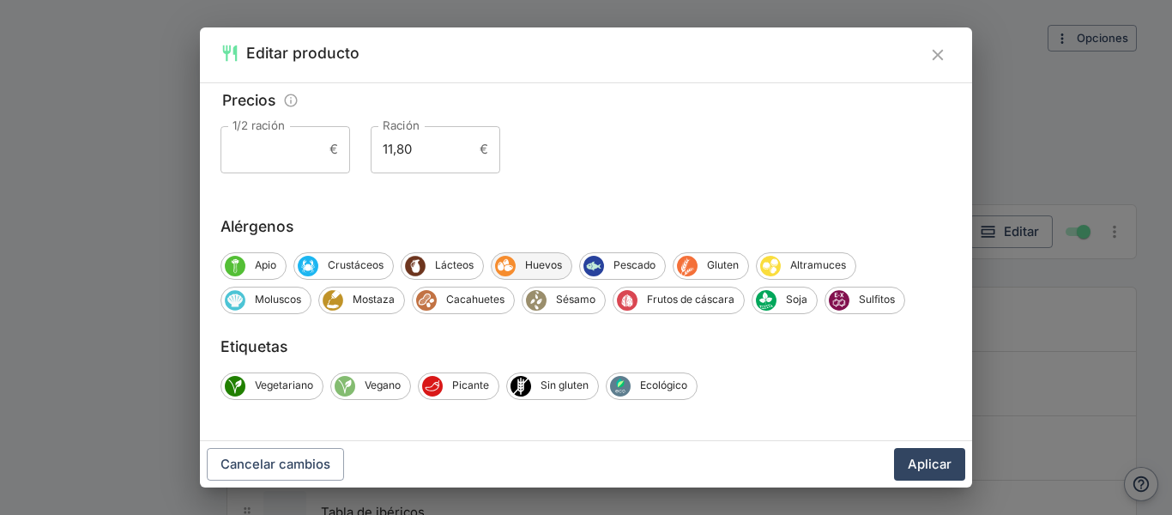
click at [552, 266] on span "Huevos" at bounding box center [544, 264] width 56 height 15
click at [927, 474] on button "Aplicar" at bounding box center [929, 464] width 71 height 33
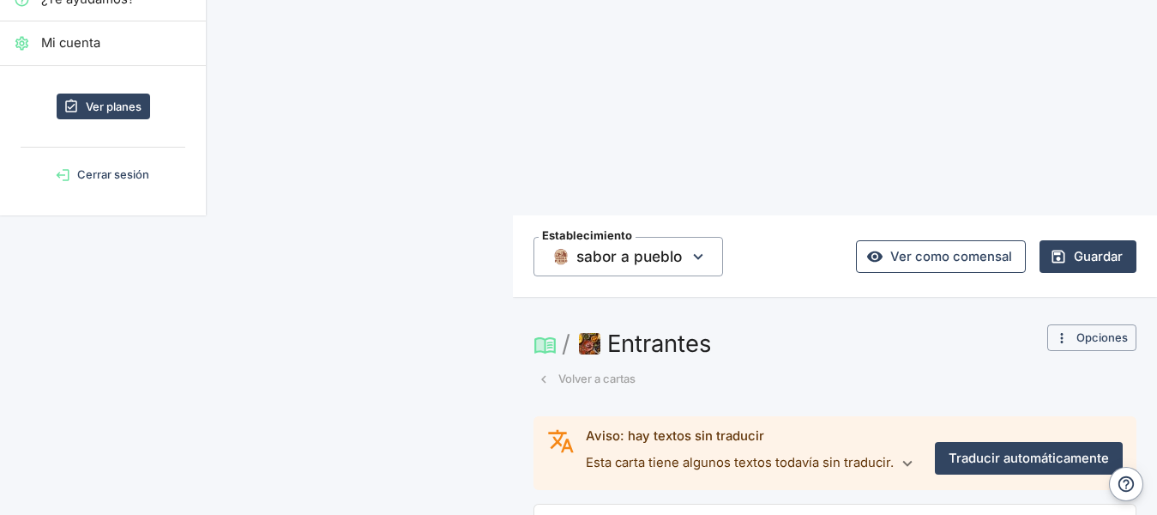
scroll to position [0, 0]
